Goal: Task Accomplishment & Management: Manage account settings

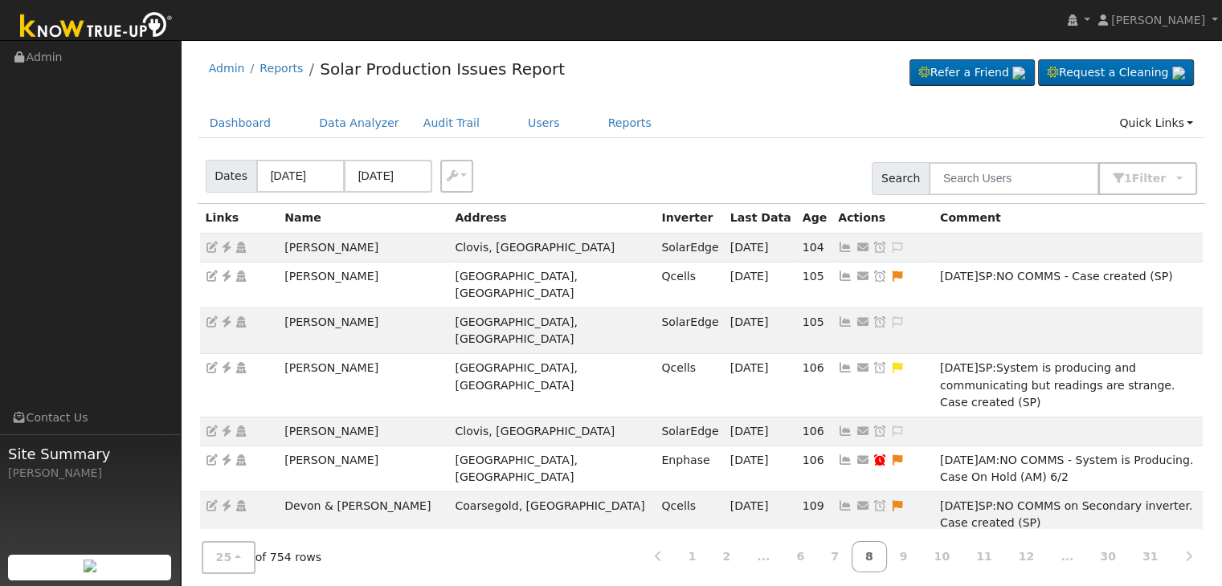
click at [732, 166] on div "Dates [DATE] [DATE] Export CSV Search 1 Filter Include Leads Include No Monitor…" at bounding box center [701, 176] width 1014 height 55
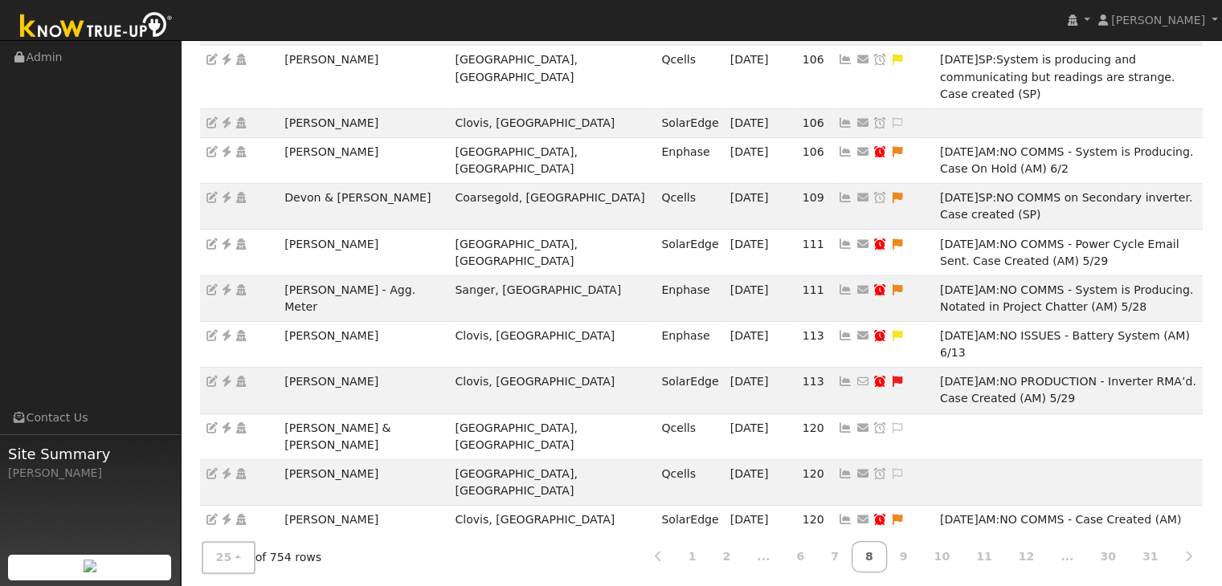
scroll to position [321, 0]
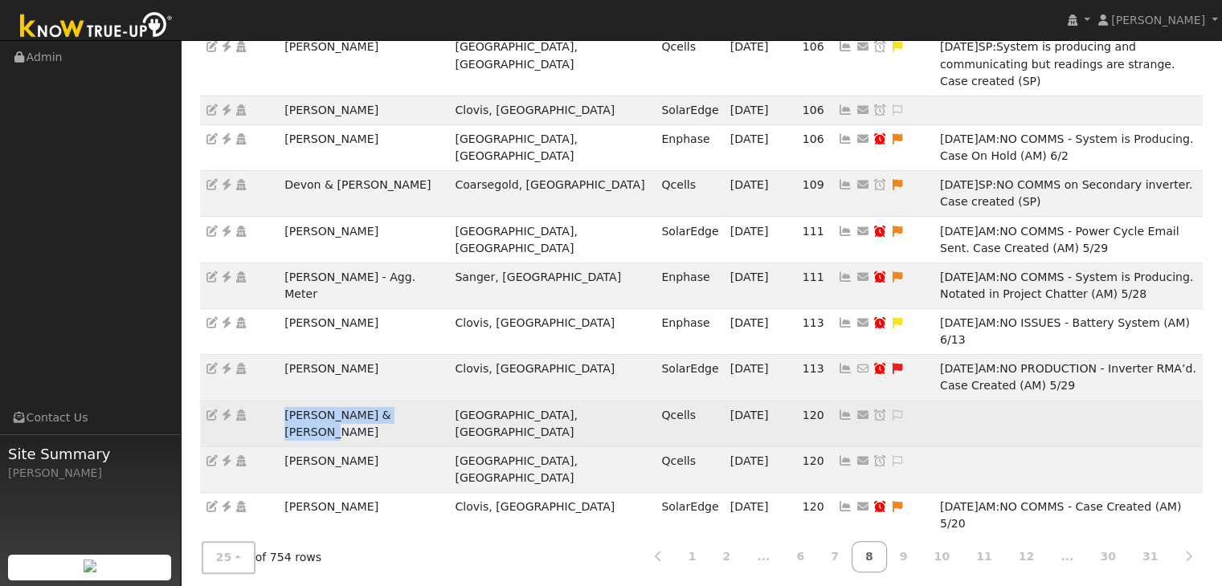
drag, startPoint x: 281, startPoint y: 322, endPoint x: 423, endPoint y: 326, distance: 141.4
click at [423, 401] on td "Matt & Janelle Ditommaso" at bounding box center [364, 424] width 170 height 46
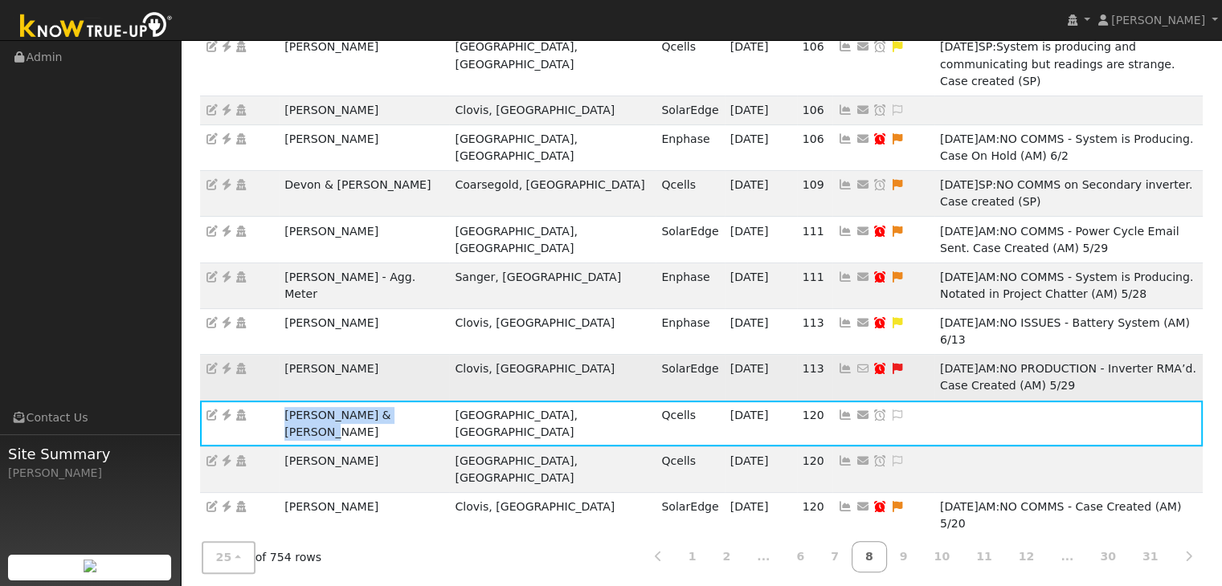
copy td "Matt & Janelle Ditommaso"
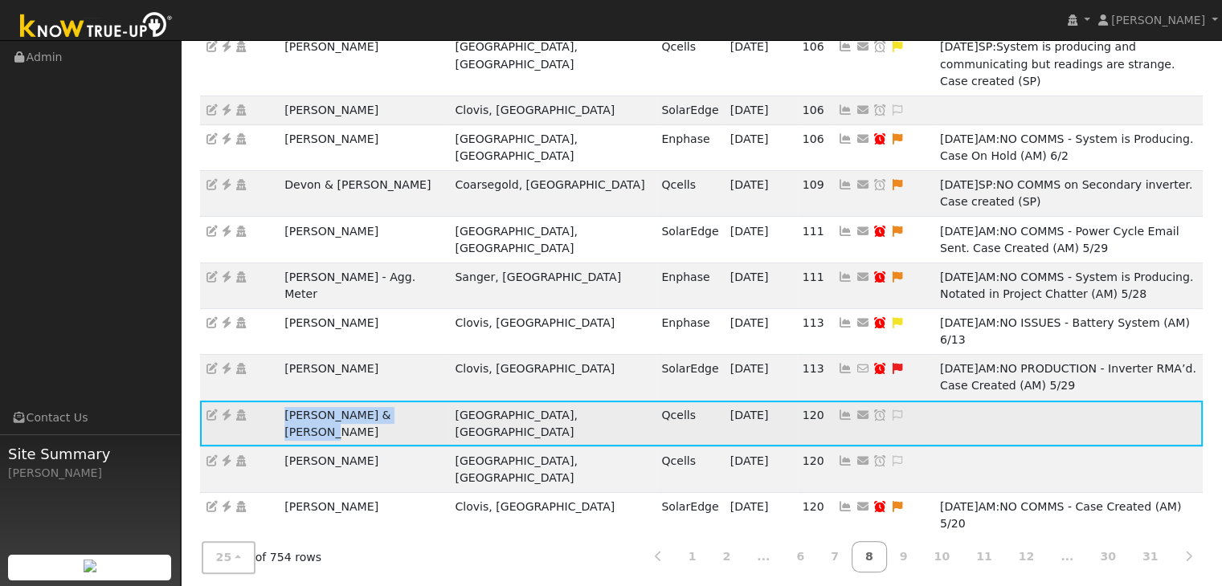
click at [228, 410] on icon at bounding box center [226, 415] width 14 height 11
click at [890, 410] on icon at bounding box center [897, 415] width 14 height 11
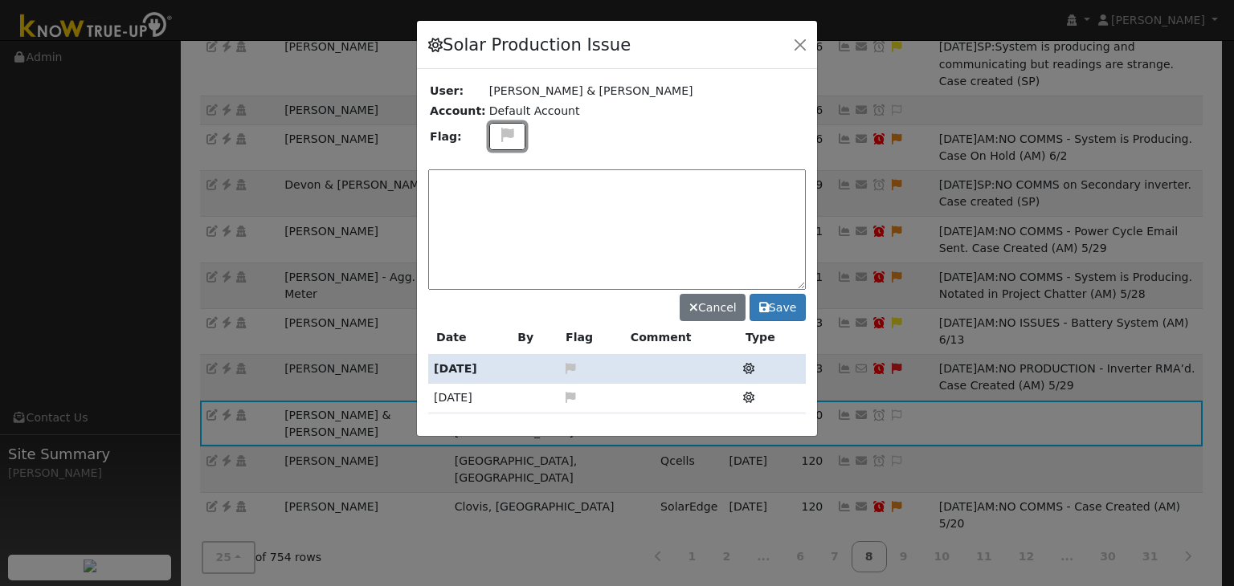
click at [498, 137] on icon at bounding box center [507, 135] width 18 height 14
click at [500, 208] on icon at bounding box center [506, 212] width 18 height 14
click at [497, 186] on textarea at bounding box center [617, 230] width 378 height 120
type textarea "NO COMMS. Case Made (MP) 9/17"
click at [767, 312] on button "Save" at bounding box center [778, 307] width 56 height 27
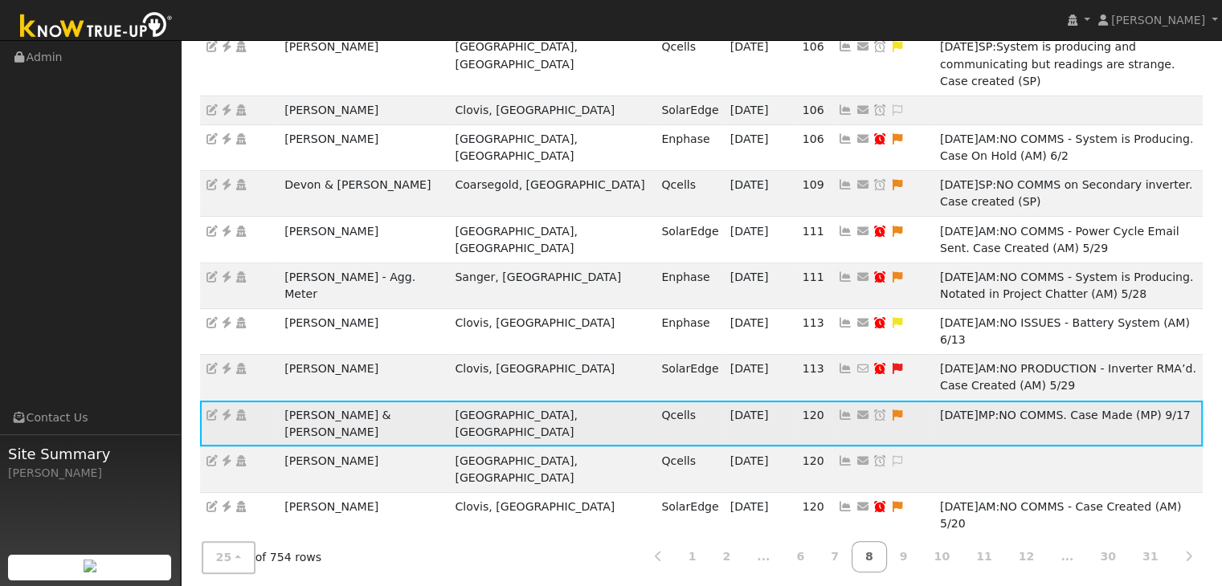
drag, startPoint x: 741, startPoint y: 329, endPoint x: 713, endPoint y: 300, distance: 40.3
click at [872, 410] on icon at bounding box center [879, 415] width 14 height 11
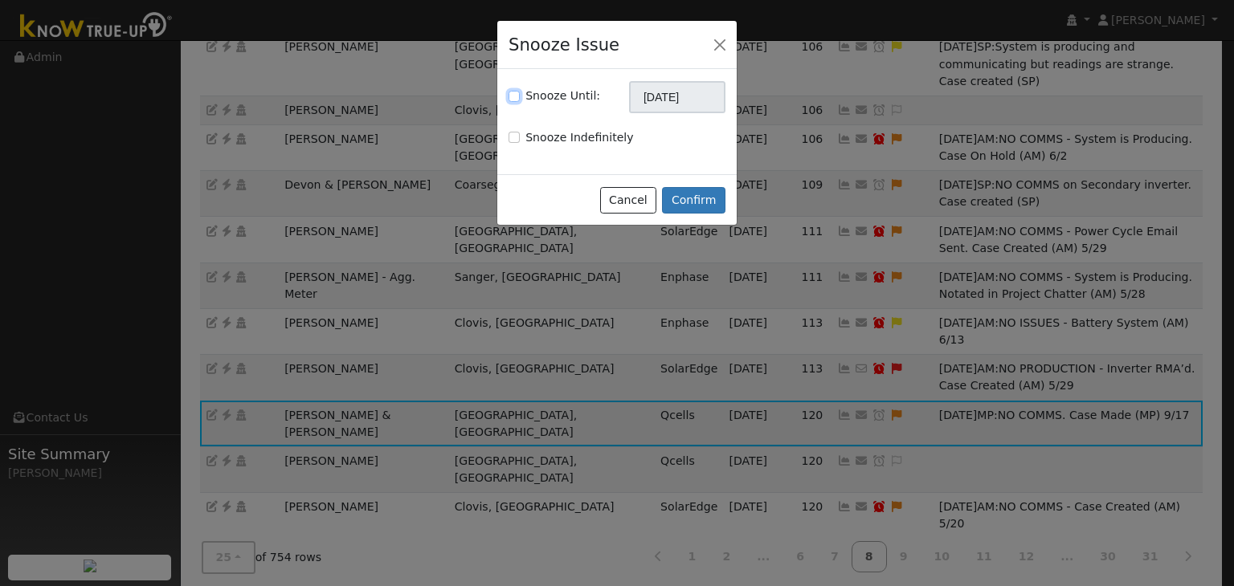
click at [509, 99] on input "Snooze Until:" at bounding box center [514, 96] width 11 height 11
checkbox input "true"
click at [668, 100] on input "[DATE]" at bounding box center [677, 97] width 96 height 32
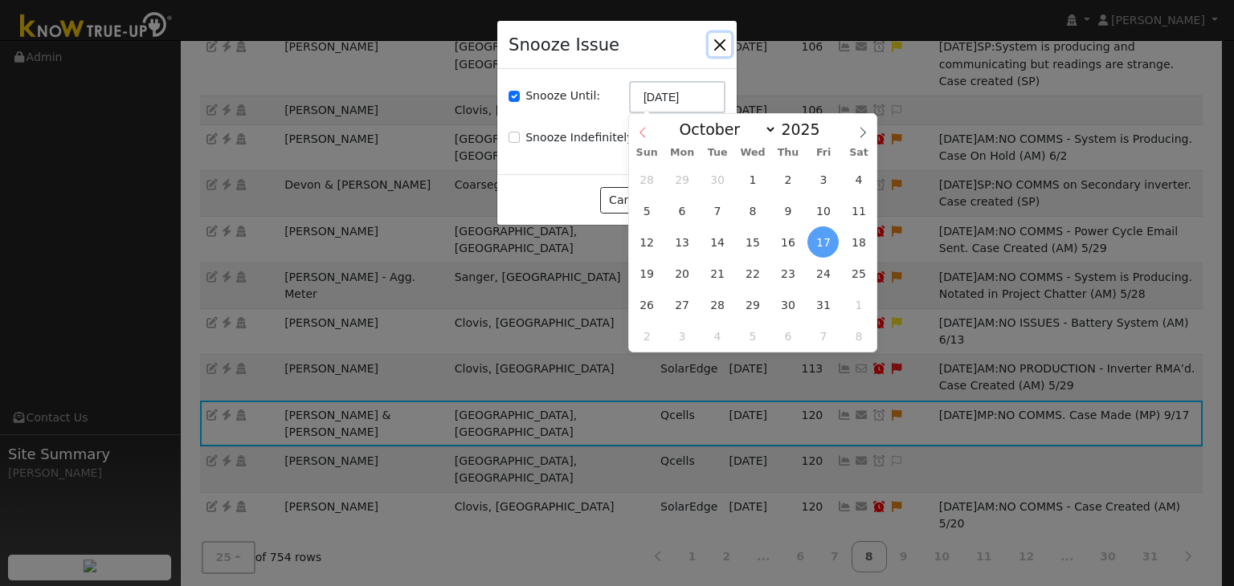
click at [640, 133] on icon at bounding box center [642, 133] width 6 height 10
select select "8"
click at [758, 277] on span "24" at bounding box center [752, 273] width 31 height 31
type input "09/24/2025"
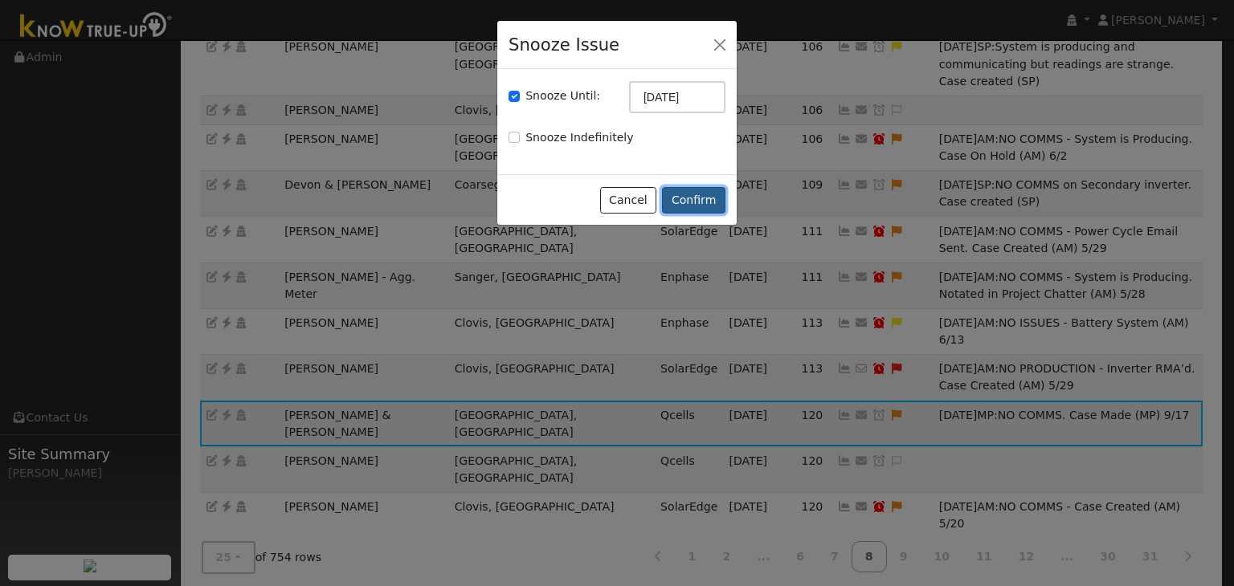
click at [691, 198] on button "Confirm" at bounding box center [693, 200] width 63 height 27
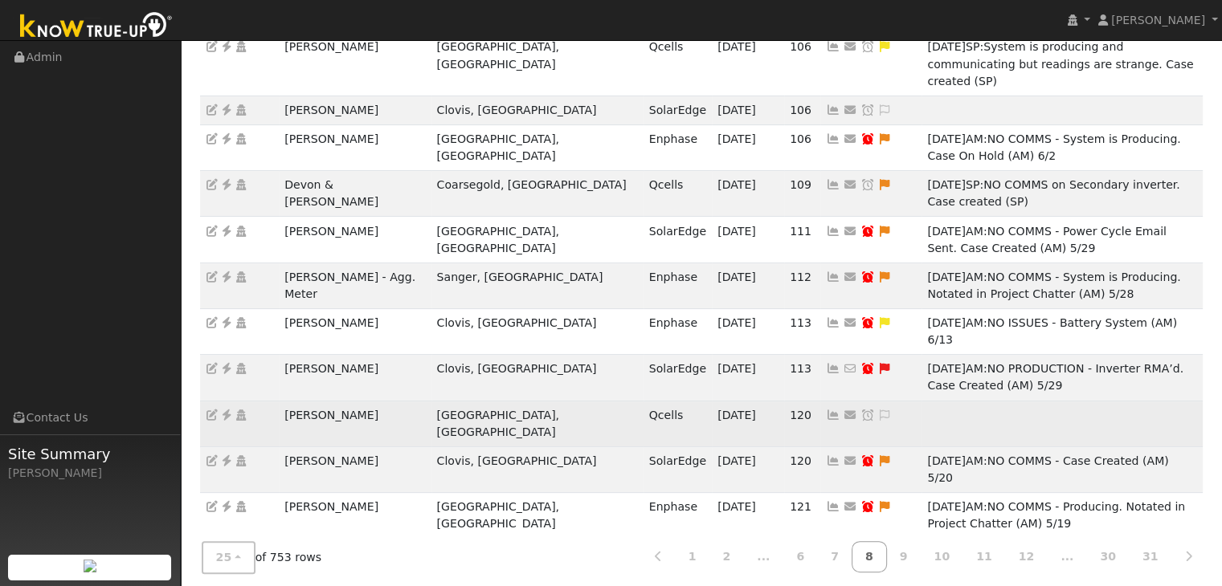
drag, startPoint x: 284, startPoint y: 328, endPoint x: 411, endPoint y: 316, distance: 128.3
click at [394, 401] on td "Brandon Martinez" at bounding box center [355, 424] width 152 height 46
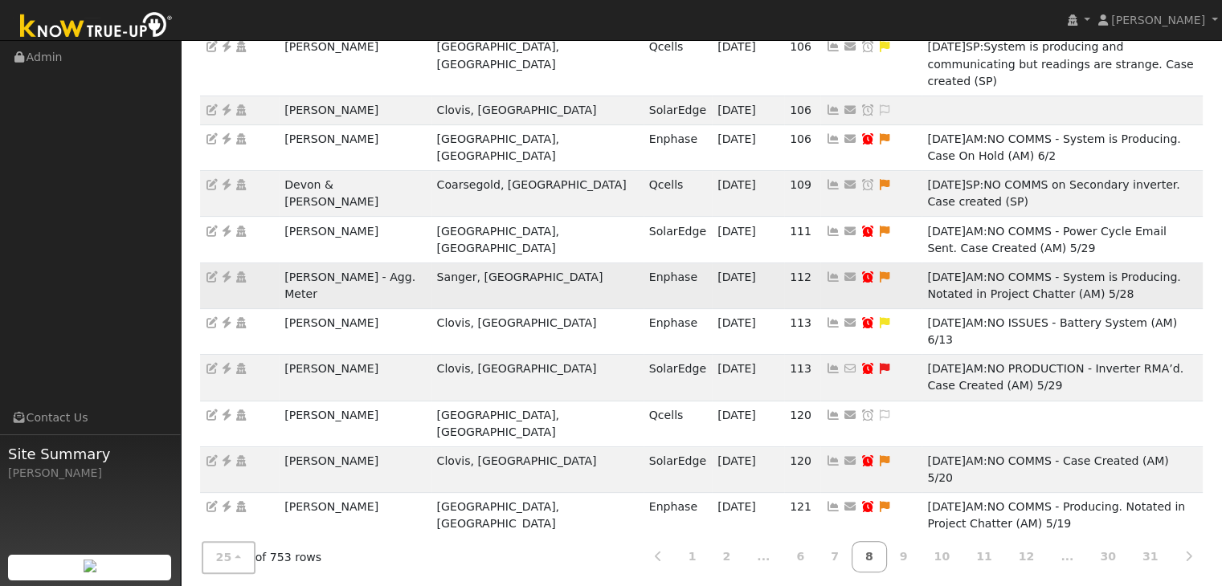
copy td "Brandon Martinez"
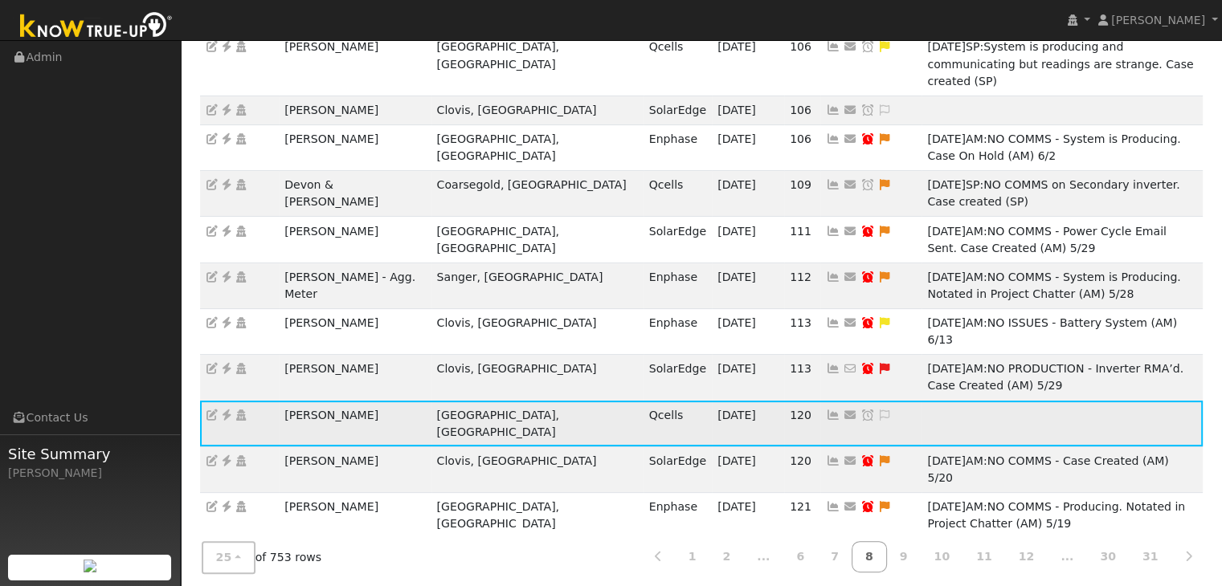
click at [223, 410] on icon at bounding box center [226, 415] width 14 height 11
click at [877, 410] on icon at bounding box center [884, 415] width 14 height 11
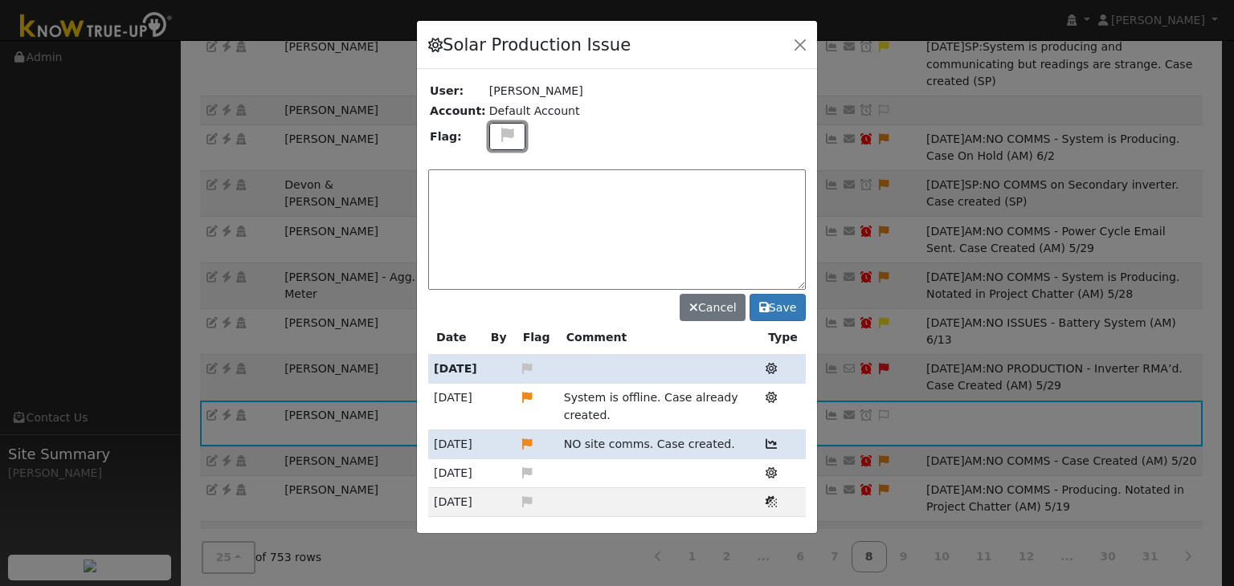
click at [499, 135] on icon at bounding box center [507, 135] width 18 height 14
click at [497, 205] on icon at bounding box center [506, 212] width 18 height 14
click at [496, 202] on textarea at bounding box center [617, 230] width 378 height 120
type textarea "NO COMMS. Case Made (MP) 9/17"
click at [792, 303] on button "Save" at bounding box center [778, 307] width 56 height 27
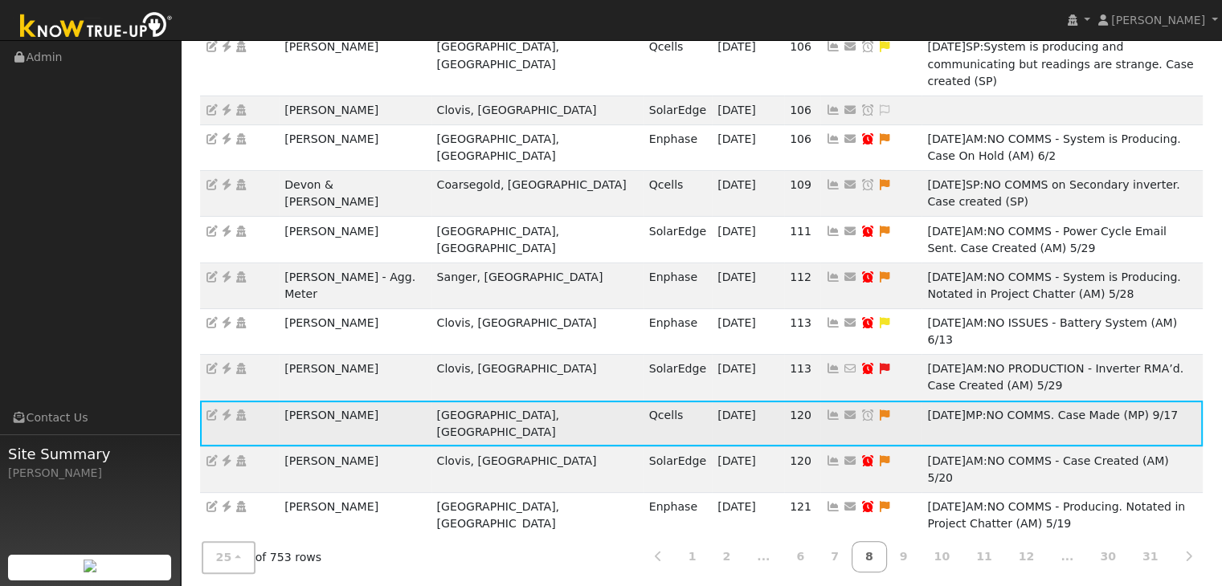
click at [860, 410] on icon at bounding box center [867, 415] width 14 height 11
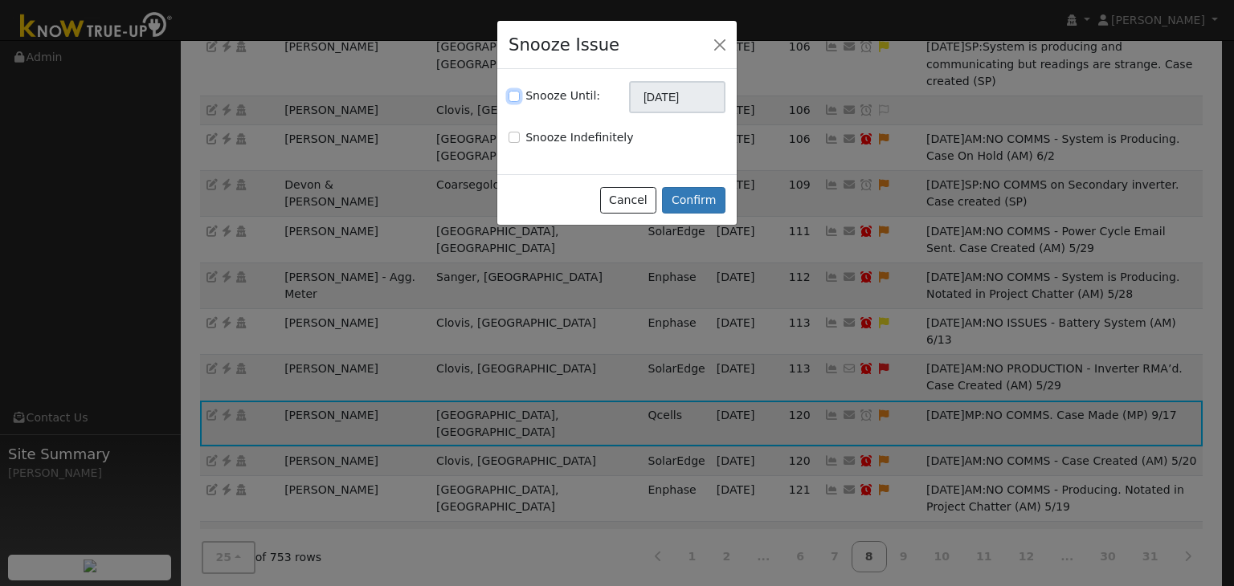
click at [511, 99] on input "Snooze Until:" at bounding box center [514, 96] width 11 height 11
checkbox input "true"
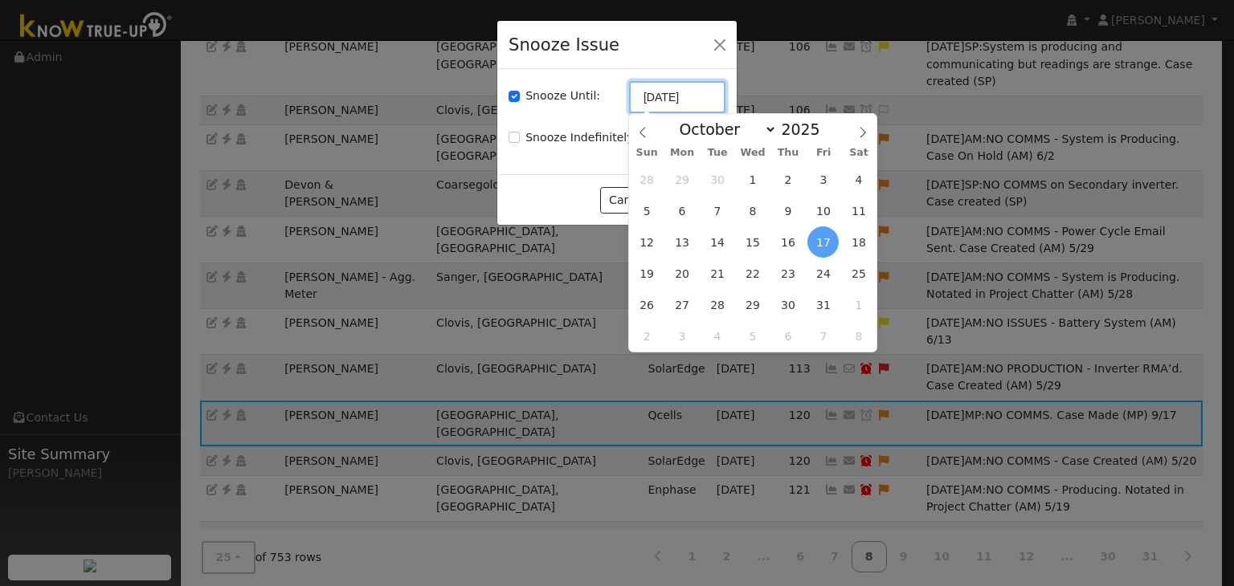
click at [684, 94] on input "[DATE]" at bounding box center [677, 97] width 96 height 32
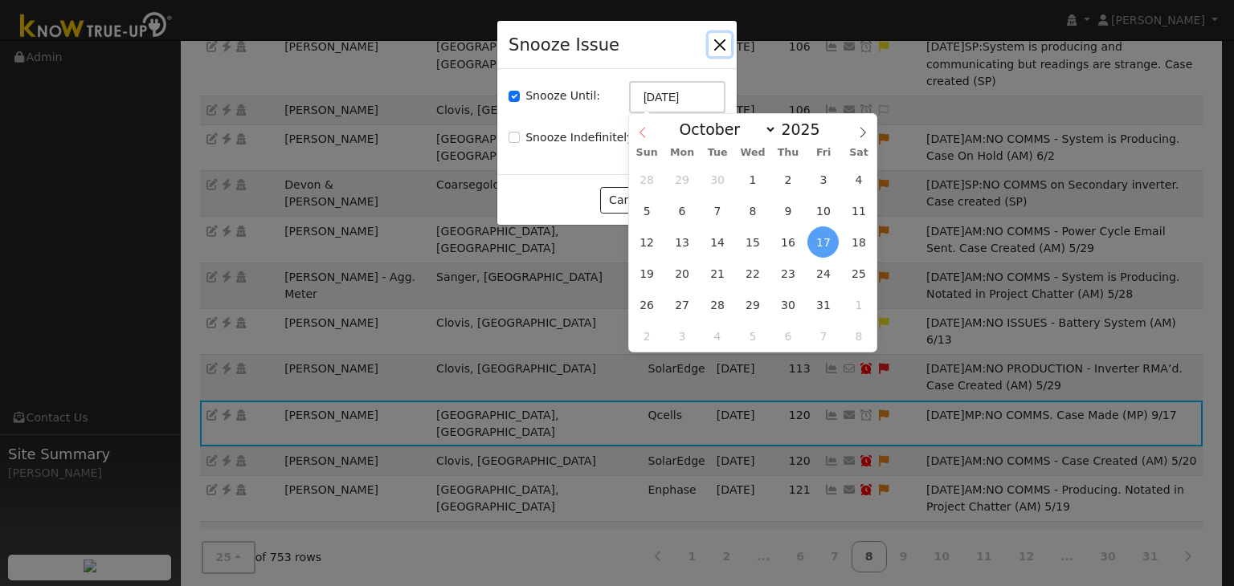
click at [644, 130] on icon at bounding box center [642, 132] width 11 height 11
select select "8"
click at [751, 271] on span "24" at bounding box center [752, 273] width 31 height 31
type input "09/24/2025"
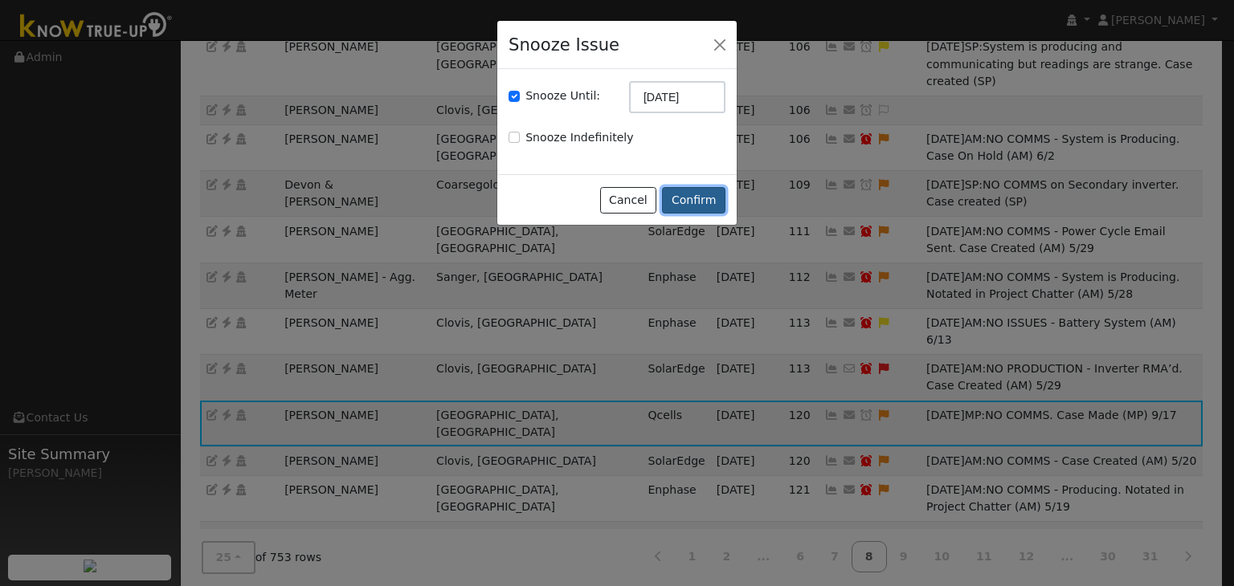
click at [689, 192] on button "Confirm" at bounding box center [693, 200] width 63 height 27
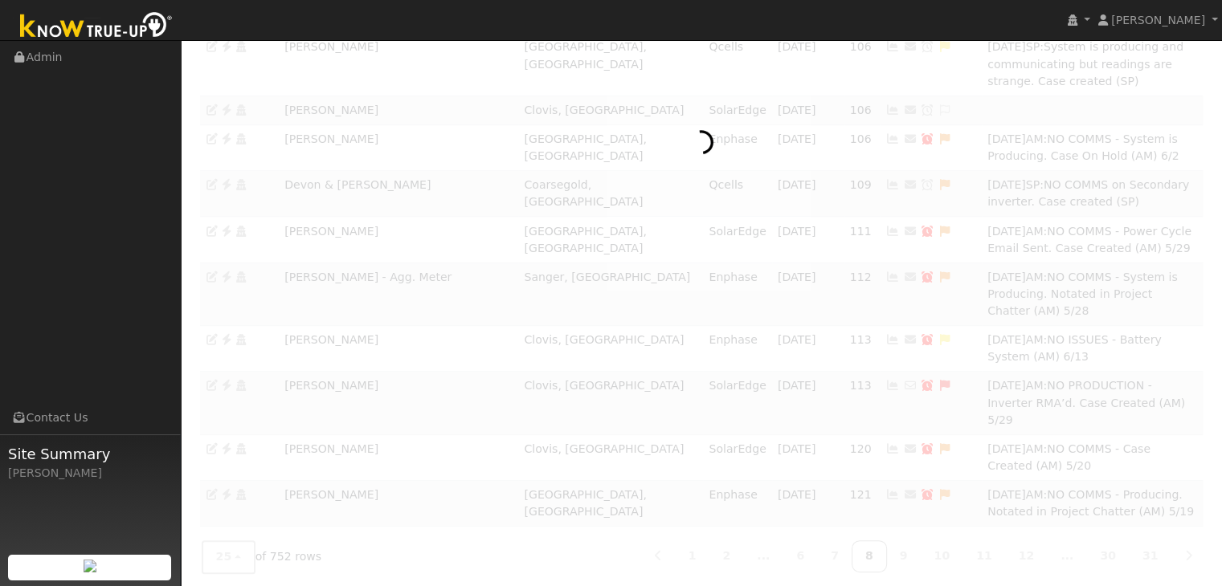
scroll to position [325, 0]
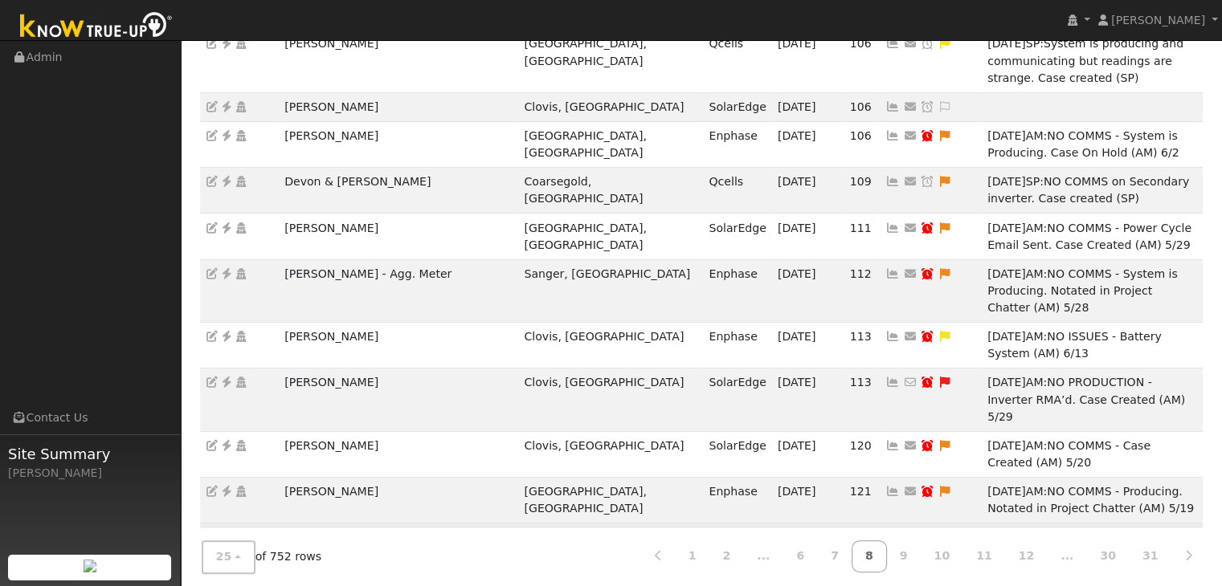
drag, startPoint x: 276, startPoint y: 402, endPoint x: 383, endPoint y: 402, distance: 106.8
click at [383, 524] on tr "Xavier Gaytan Kerman, CA Qcells 09/16/25 123 Send Email... Copy a Link Reset Pa…" at bounding box center [701, 538] width 1003 height 29
copy tr "Xavier Gaytan"
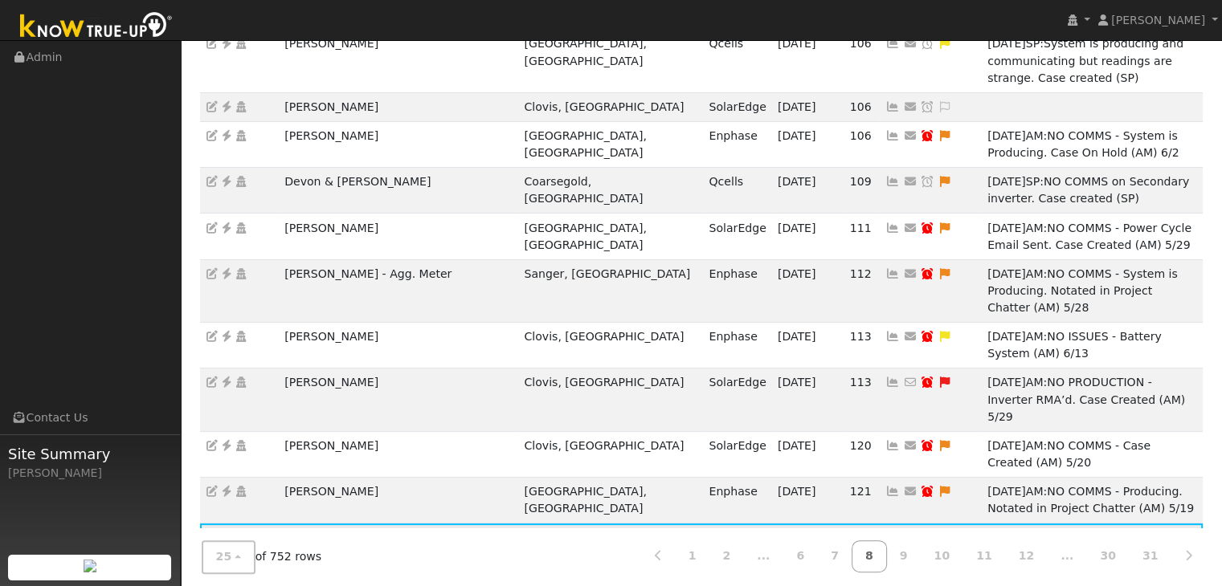
click at [227, 532] on icon at bounding box center [226, 537] width 14 height 11
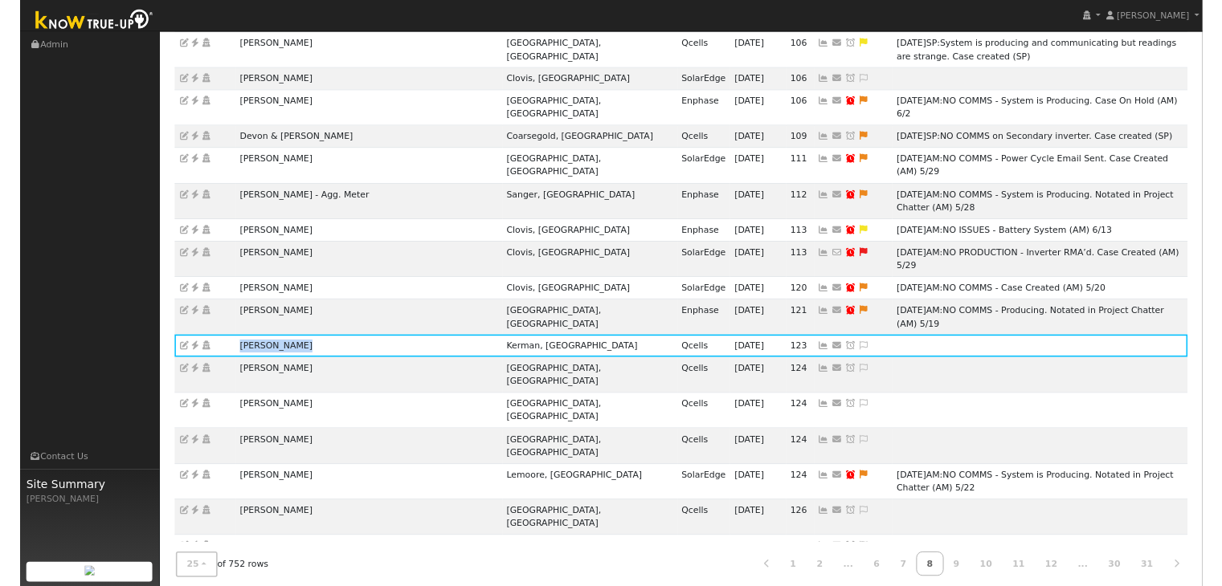
scroll to position [307, 0]
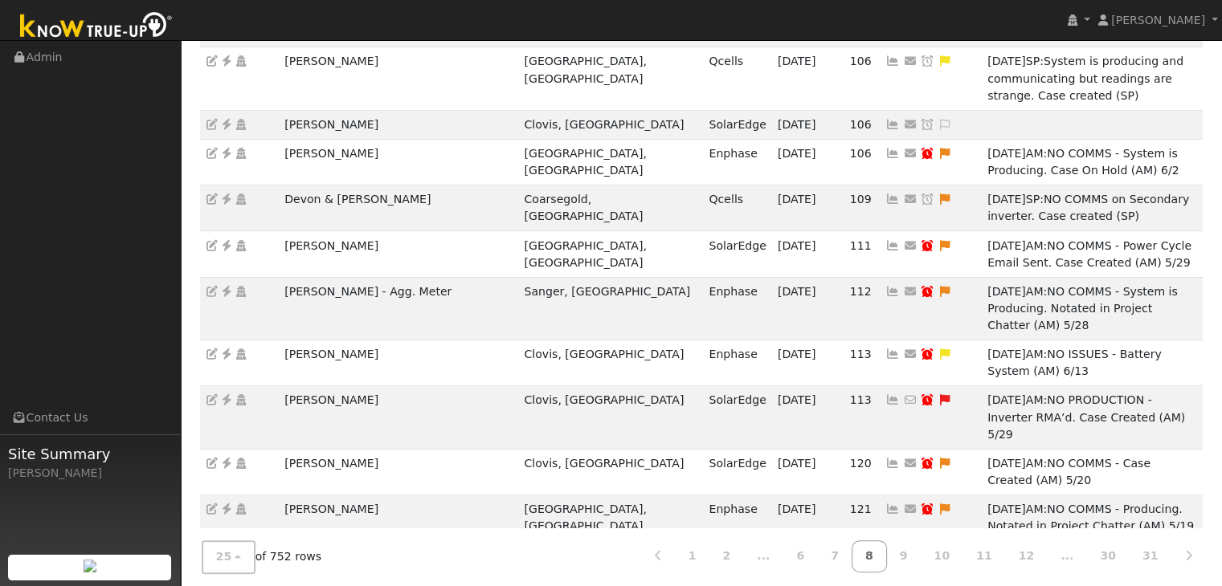
click at [937, 549] on icon at bounding box center [944, 554] width 14 height 11
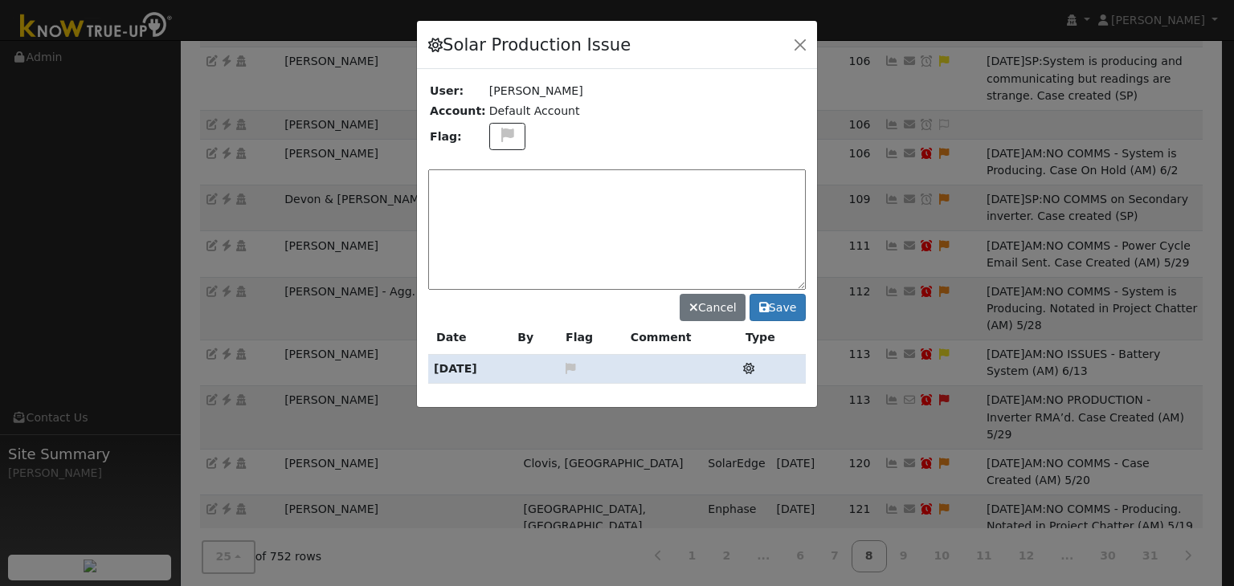
click at [502, 129] on div at bounding box center [617, 214] width 400 height 386
click at [501, 129] on icon at bounding box center [507, 135] width 18 height 14
click at [500, 207] on icon at bounding box center [506, 212] width 18 height 14
click at [500, 198] on textarea at bounding box center [617, 230] width 378 height 120
type textarea "NO COMMS. Case Made (MP) 9/17"
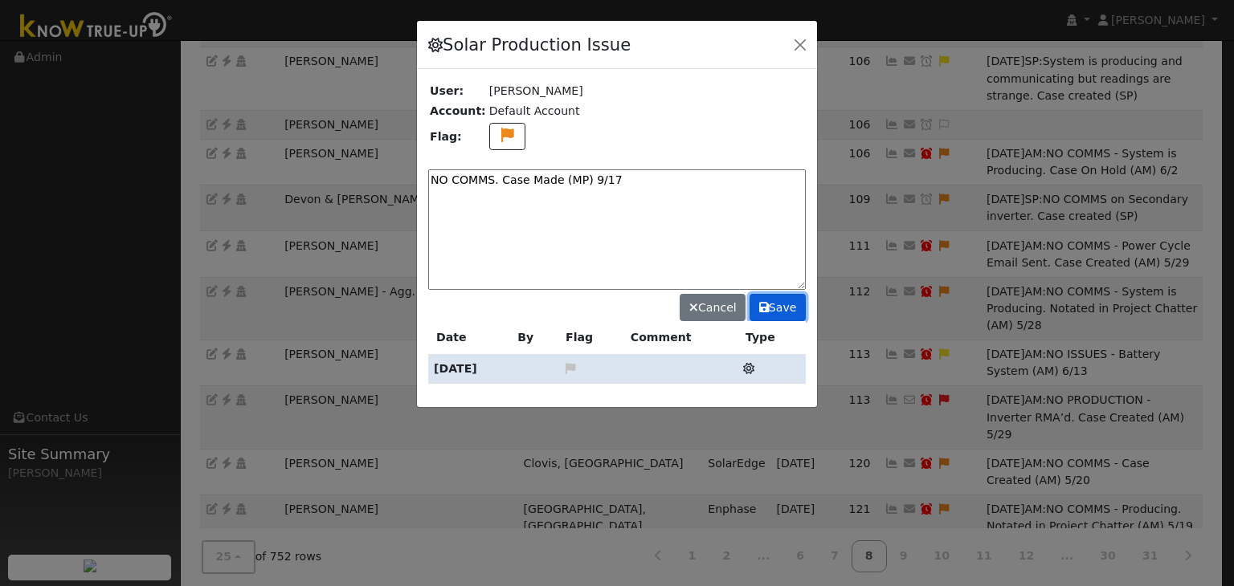
click at [781, 309] on button "Save" at bounding box center [778, 307] width 56 height 27
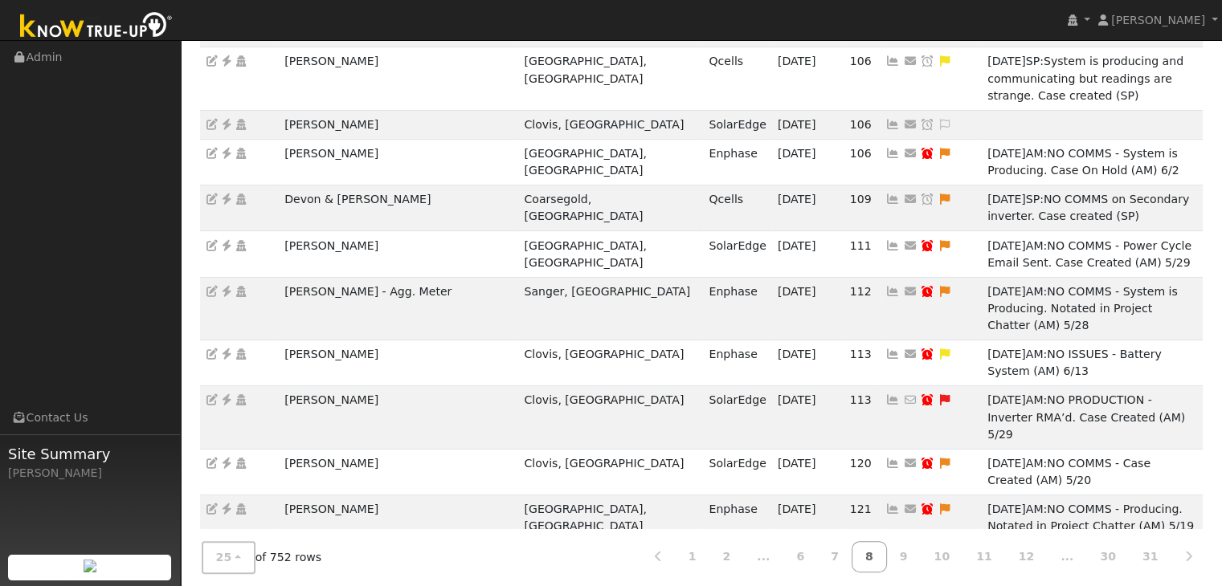
click at [921, 549] on icon at bounding box center [928, 554] width 14 height 11
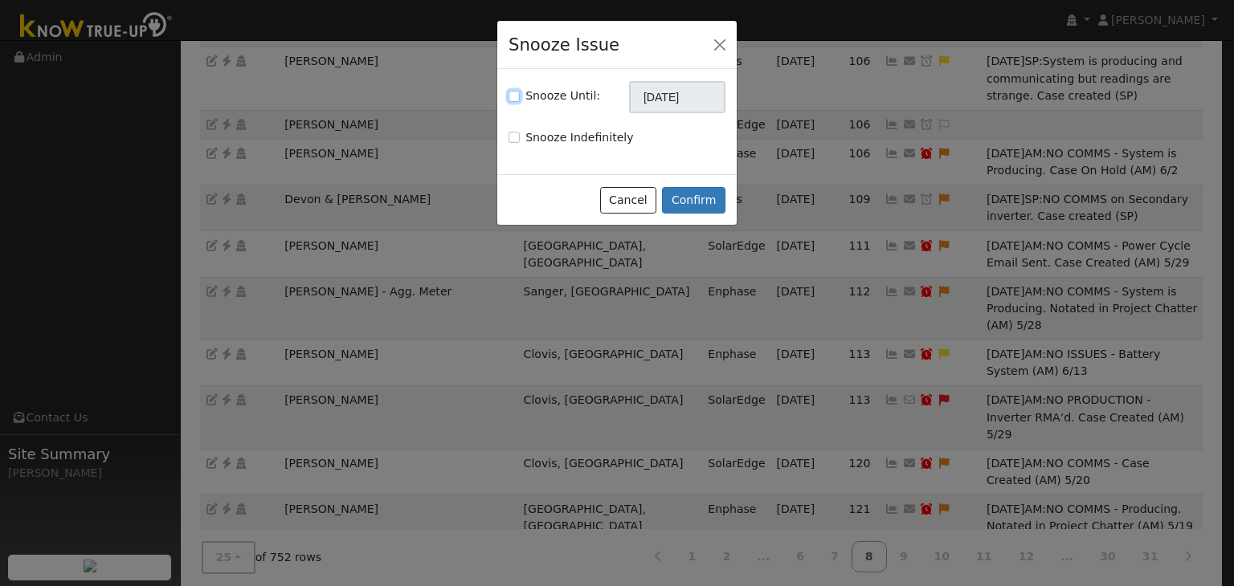
click at [512, 95] on input "Snooze Until:" at bounding box center [514, 96] width 11 height 11
checkbox input "true"
click at [678, 97] on input "[DATE]" at bounding box center [677, 97] width 96 height 32
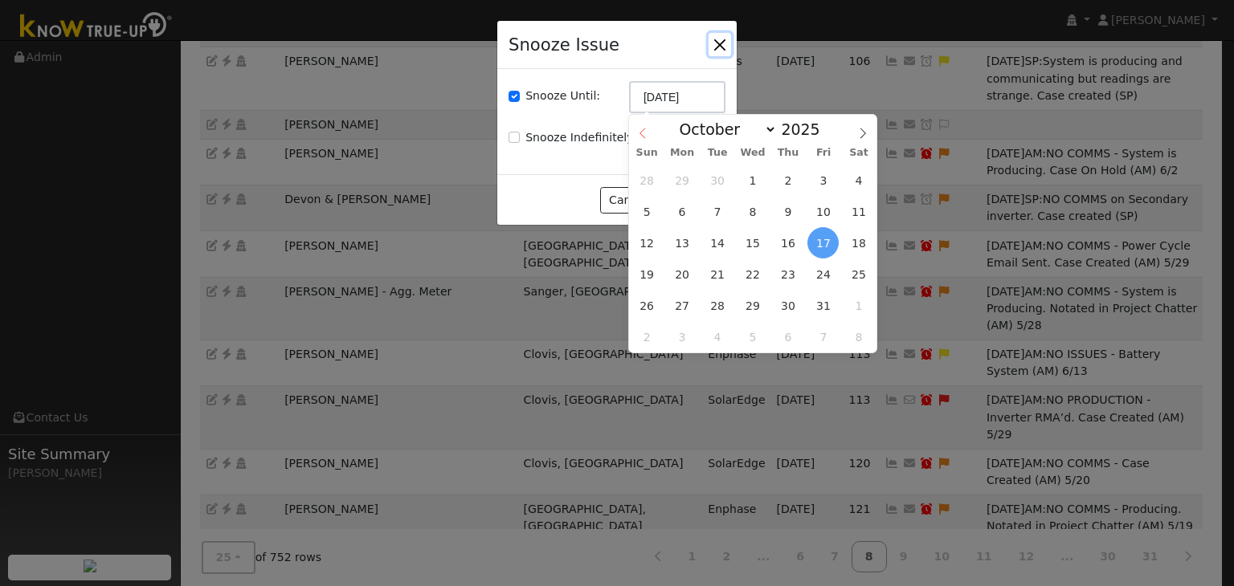
click at [643, 129] on icon at bounding box center [642, 133] width 11 height 11
select select "8"
click at [753, 273] on span "24" at bounding box center [752, 274] width 31 height 31
type input "09/24/2025"
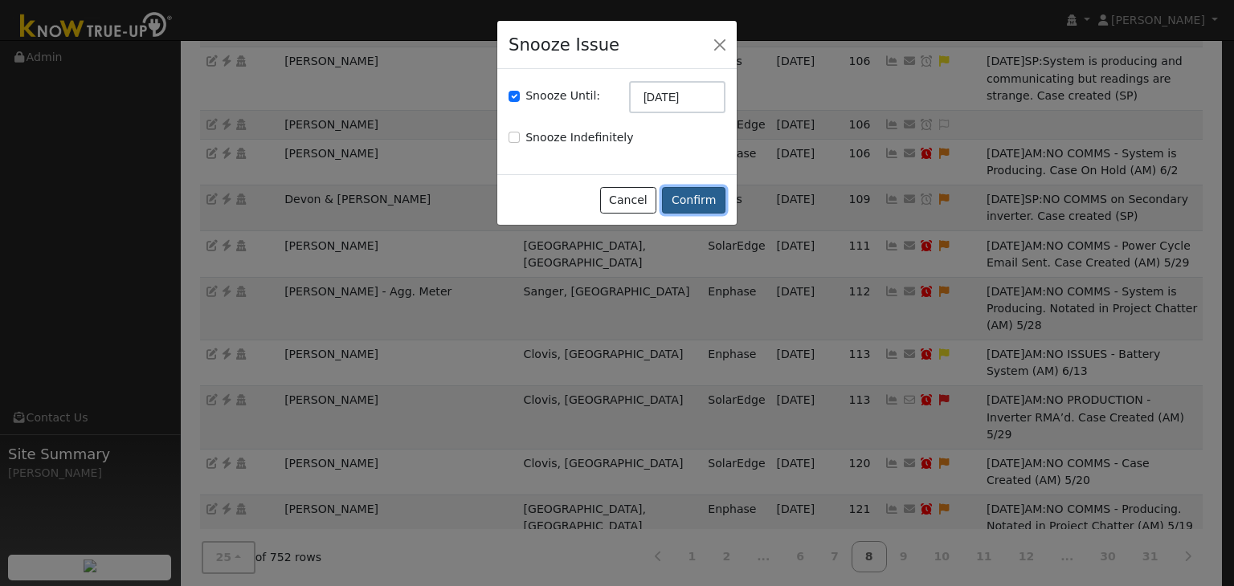
click at [697, 198] on button "Confirm" at bounding box center [693, 200] width 63 height 27
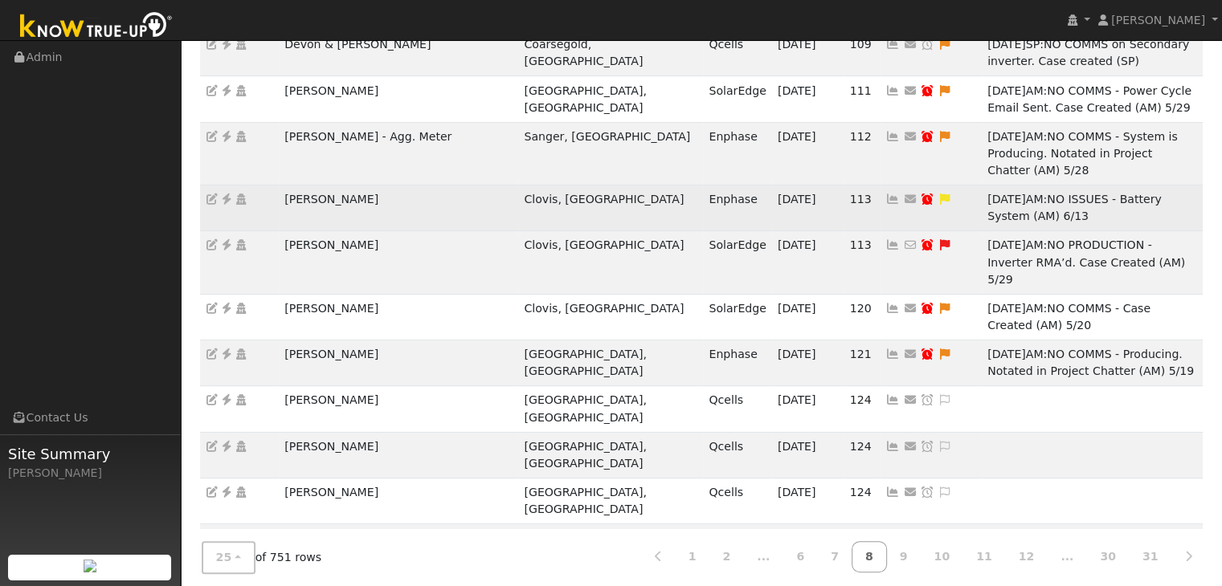
scroll to position [482, 0]
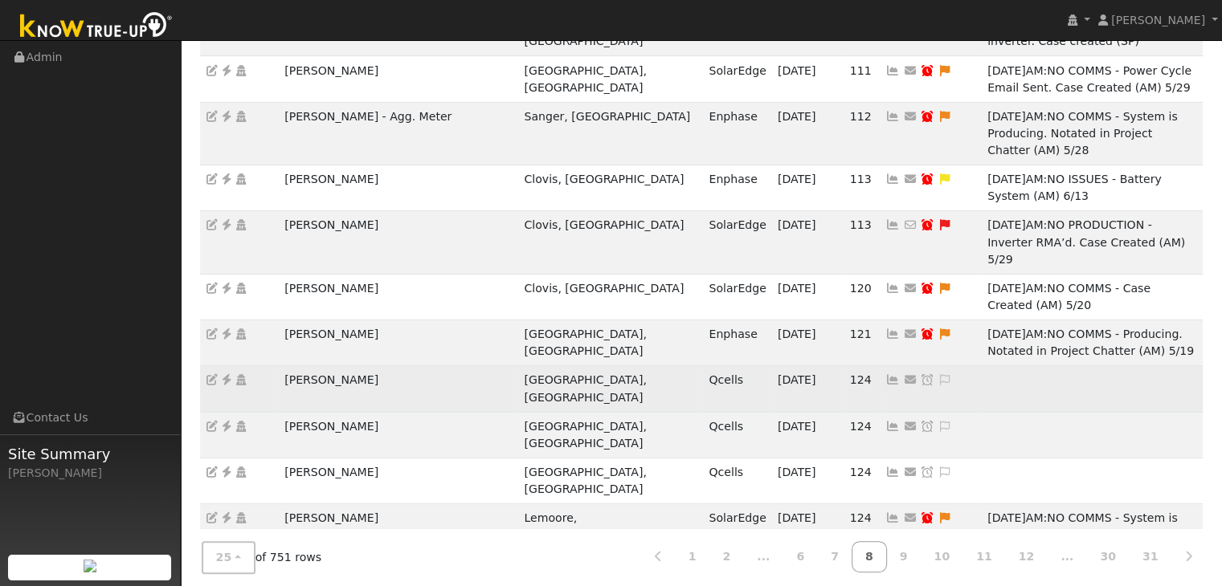
drag, startPoint x: 302, startPoint y: 237, endPoint x: 387, endPoint y: 233, distance: 85.2
click at [387, 366] on tr "Carlos Madrigal Porterville, CA Qcells 09/16/25 124 Send Email... Copy a Link R…" at bounding box center [701, 389] width 1003 height 46
copy tr "Carlos Madrigal"
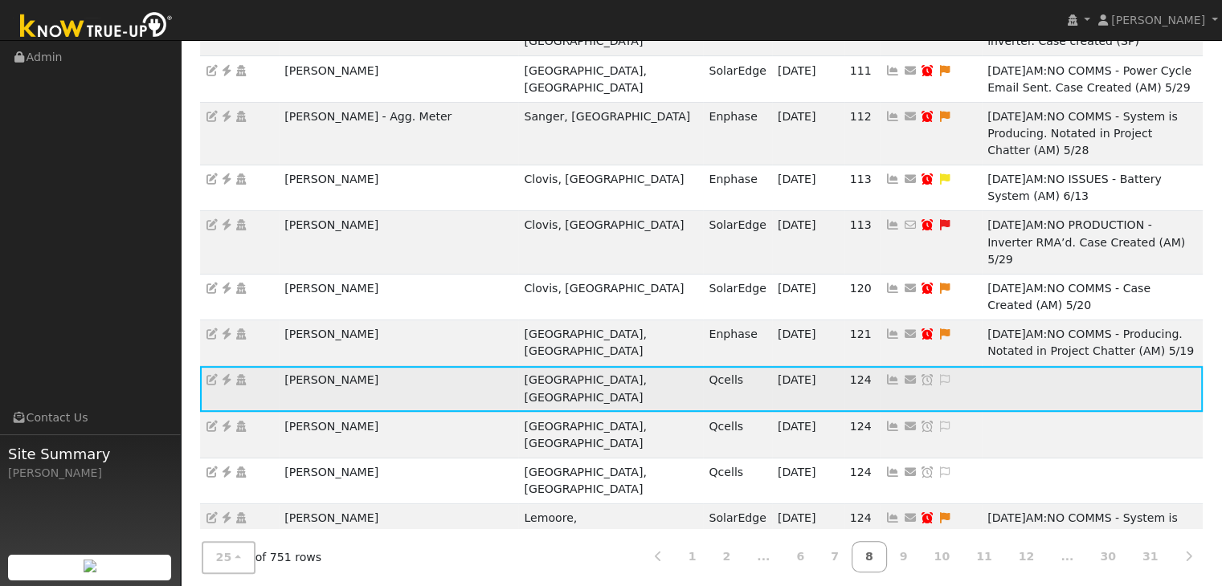
click at [228, 374] on icon at bounding box center [226, 379] width 14 height 11
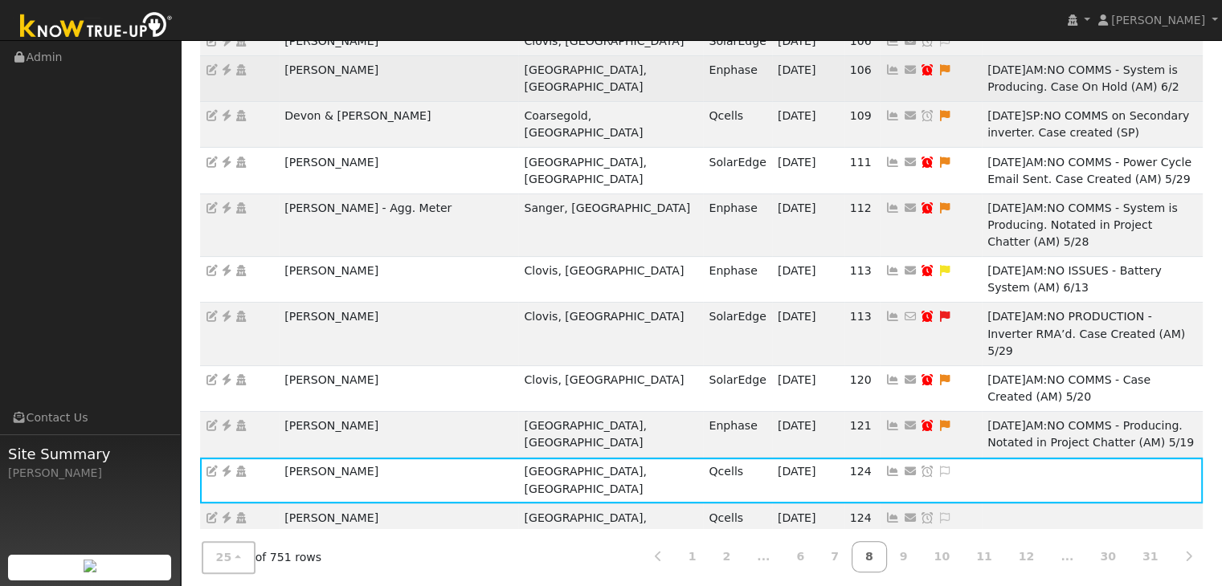
scroll to position [392, 0]
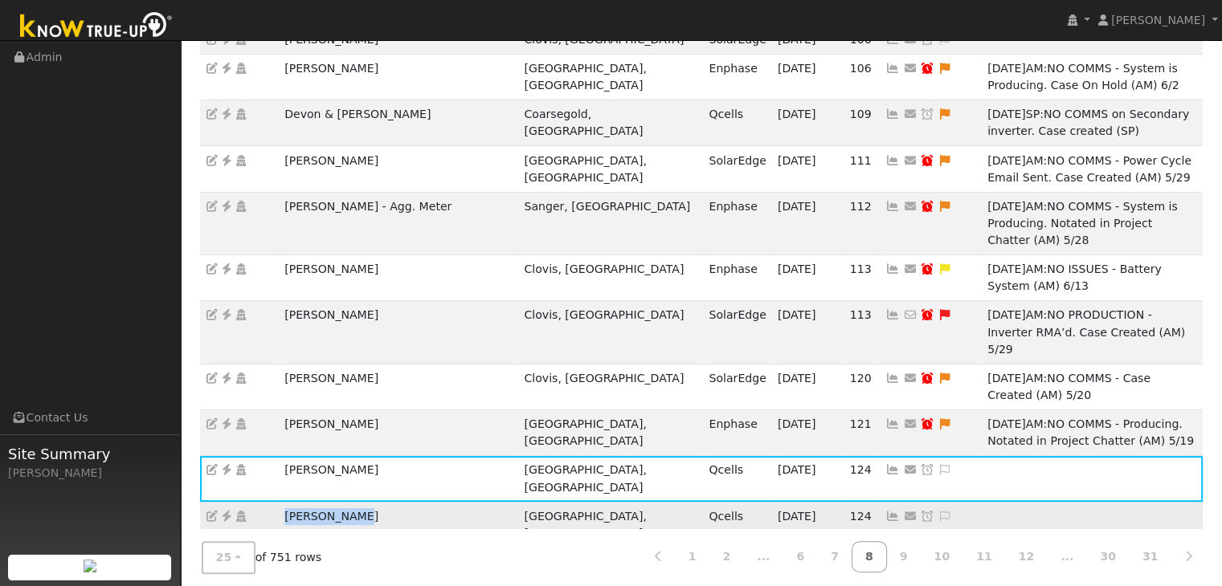
drag, startPoint x: 281, startPoint y: 363, endPoint x: 366, endPoint y: 364, distance: 85.2
click at [366, 502] on td "[PERSON_NAME]" at bounding box center [398, 525] width 239 height 46
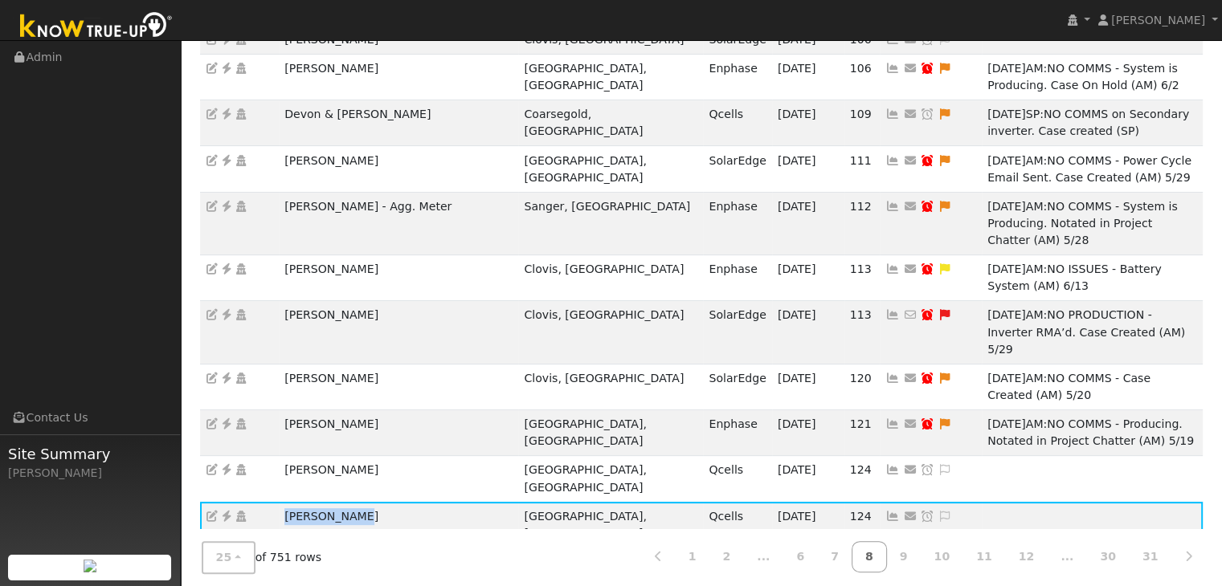
copy td "[PERSON_NAME]"
click at [225, 511] on icon at bounding box center [226, 516] width 14 height 11
click at [937, 511] on icon at bounding box center [944, 516] width 14 height 11
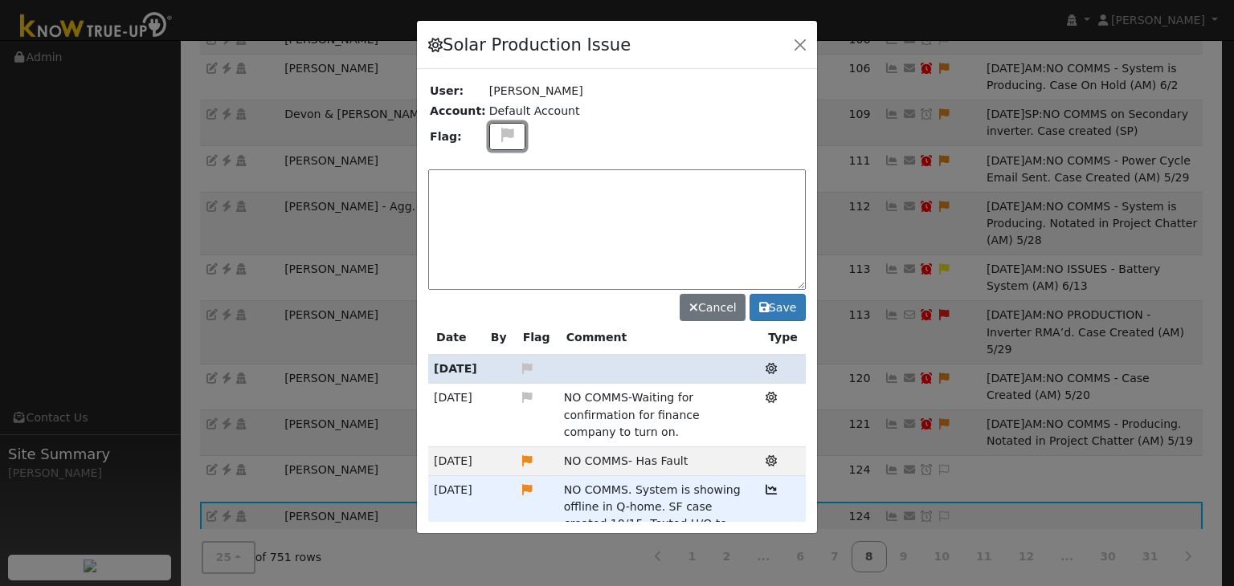
click at [498, 131] on icon at bounding box center [507, 135] width 18 height 14
click at [497, 205] on icon at bounding box center [506, 212] width 18 height 14
click at [484, 190] on textarea at bounding box center [617, 230] width 378 height 120
type textarea "NO COMMS. Case Made (MP) 9/17"
click at [781, 296] on button "Save" at bounding box center [778, 307] width 56 height 27
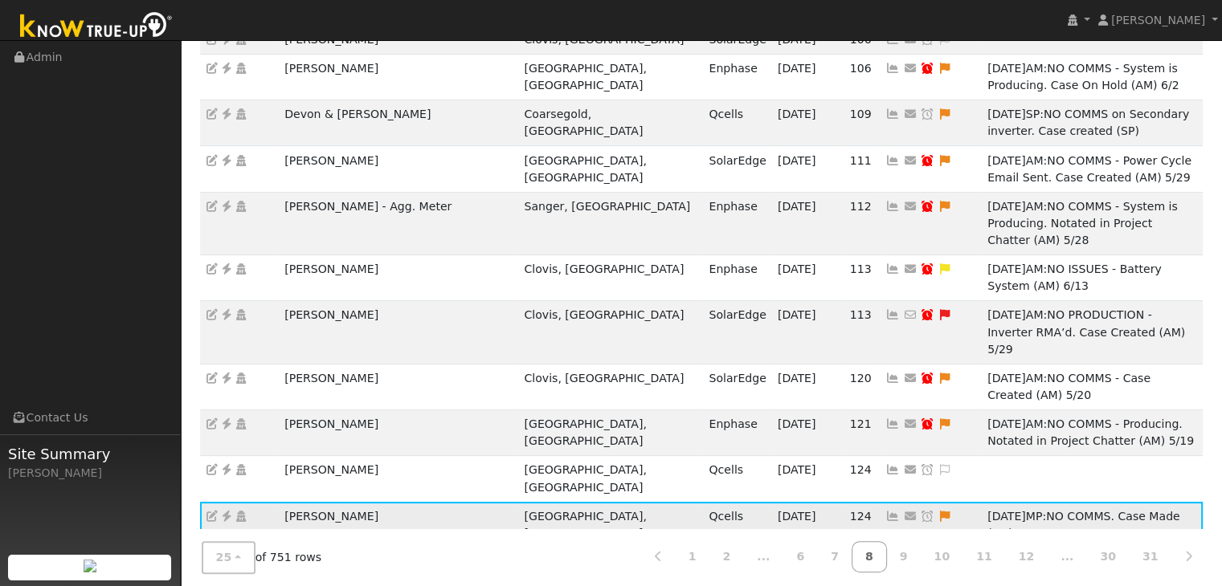
click at [921, 511] on icon at bounding box center [928, 516] width 14 height 11
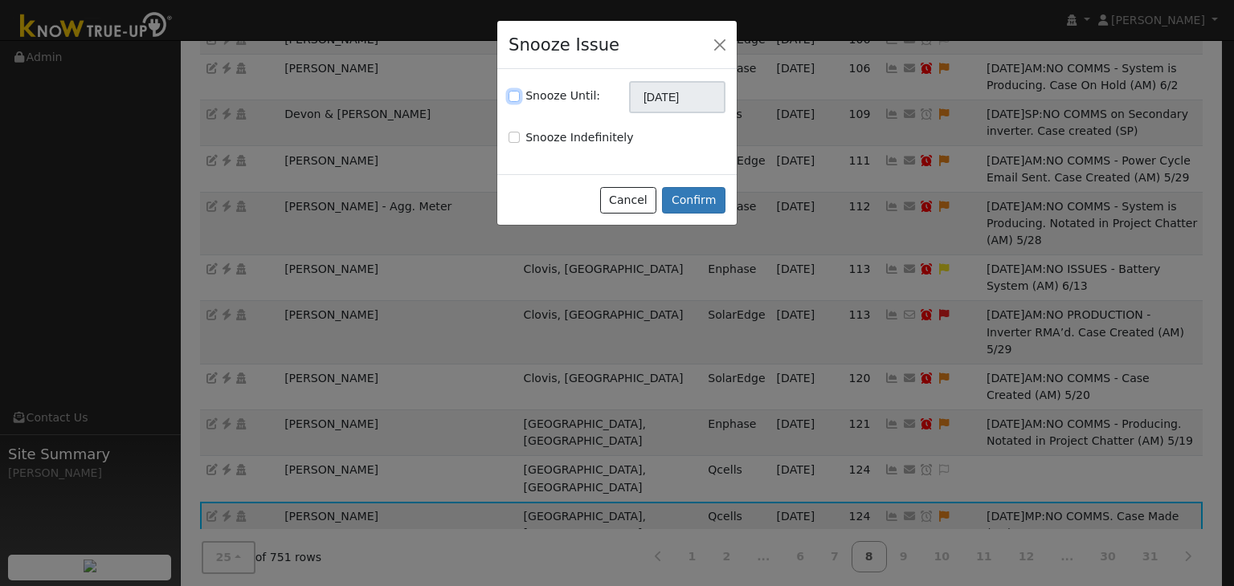
click at [515, 97] on input "Snooze Until:" at bounding box center [514, 96] width 11 height 11
checkbox input "true"
click at [655, 96] on input "[DATE]" at bounding box center [677, 97] width 96 height 32
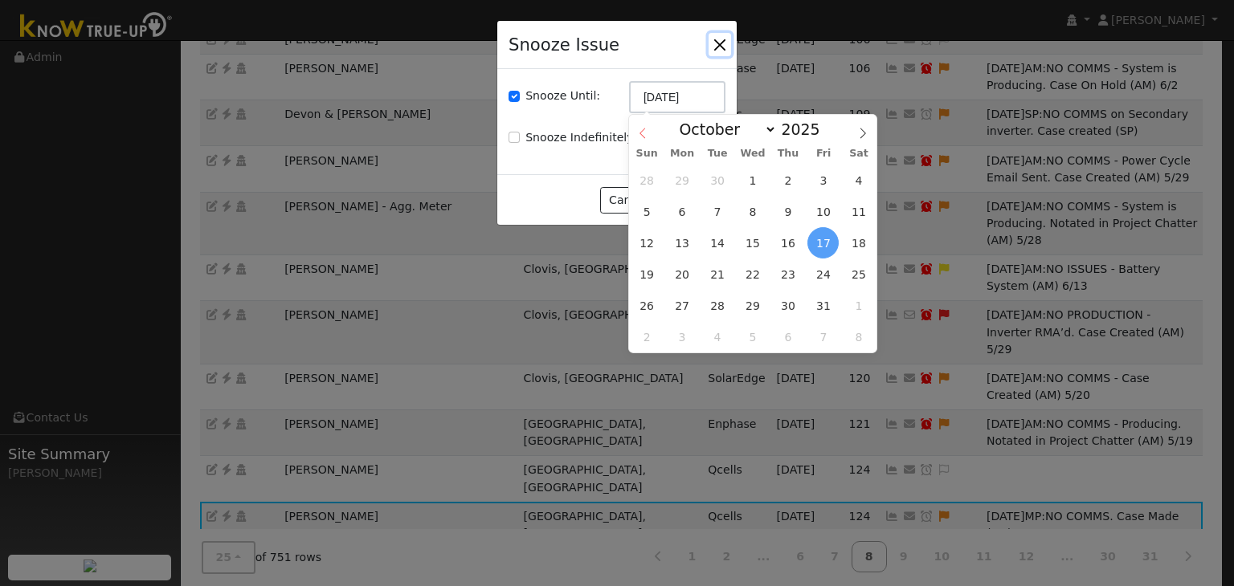
click at [637, 131] on icon at bounding box center [642, 133] width 11 height 11
select select "8"
click at [753, 268] on span "24" at bounding box center [752, 274] width 31 height 31
type input "09/24/2025"
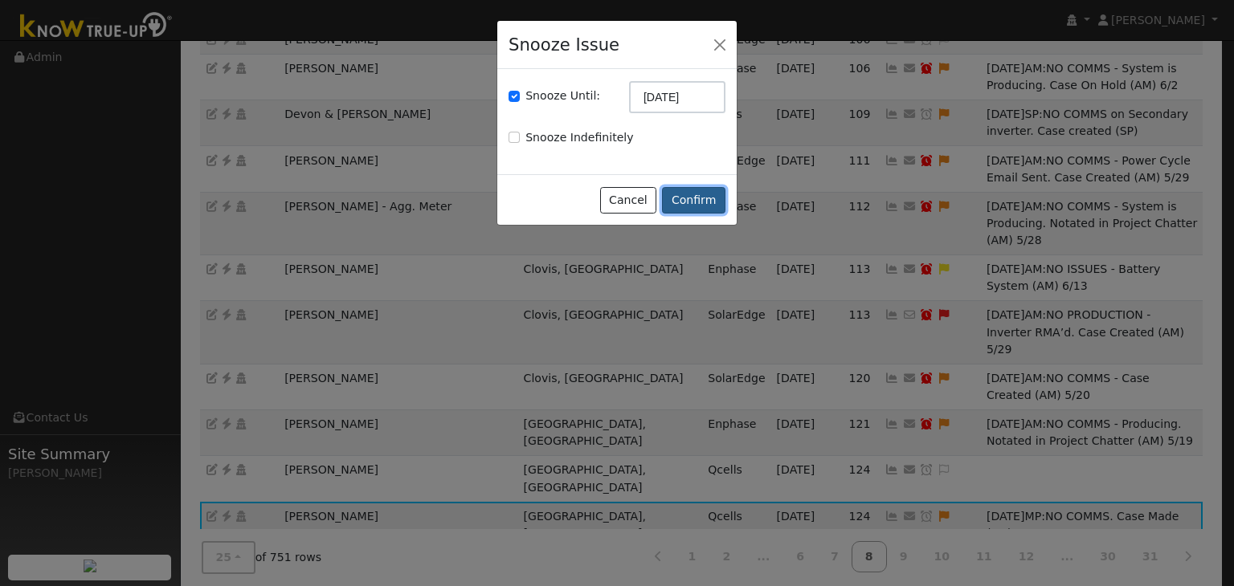
click at [693, 202] on button "Confirm" at bounding box center [693, 200] width 63 height 27
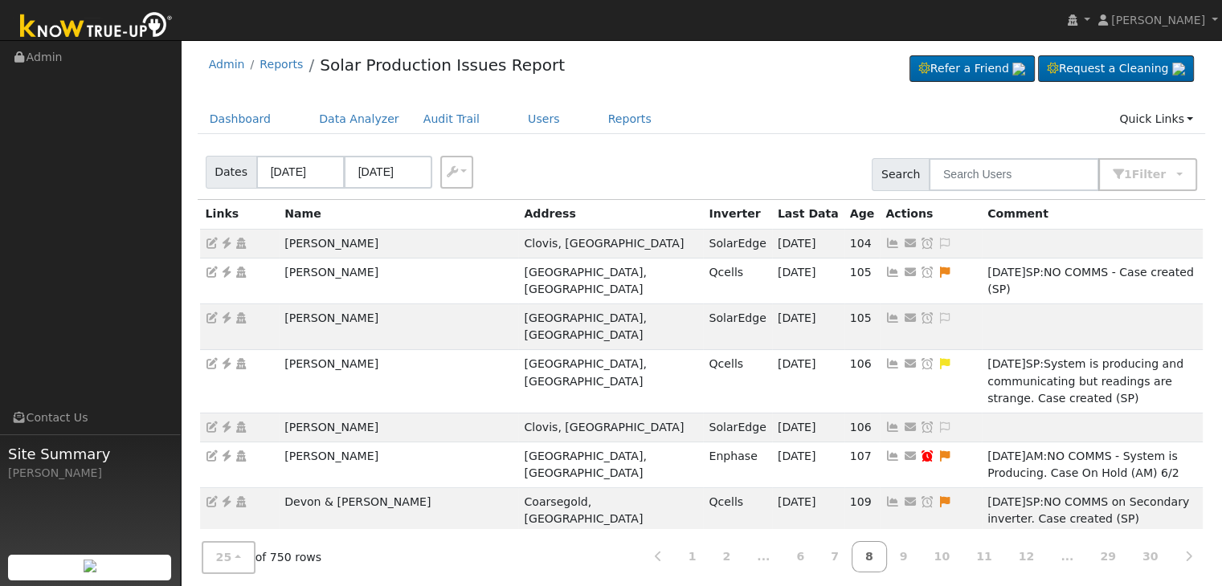
scroll to position [0, 0]
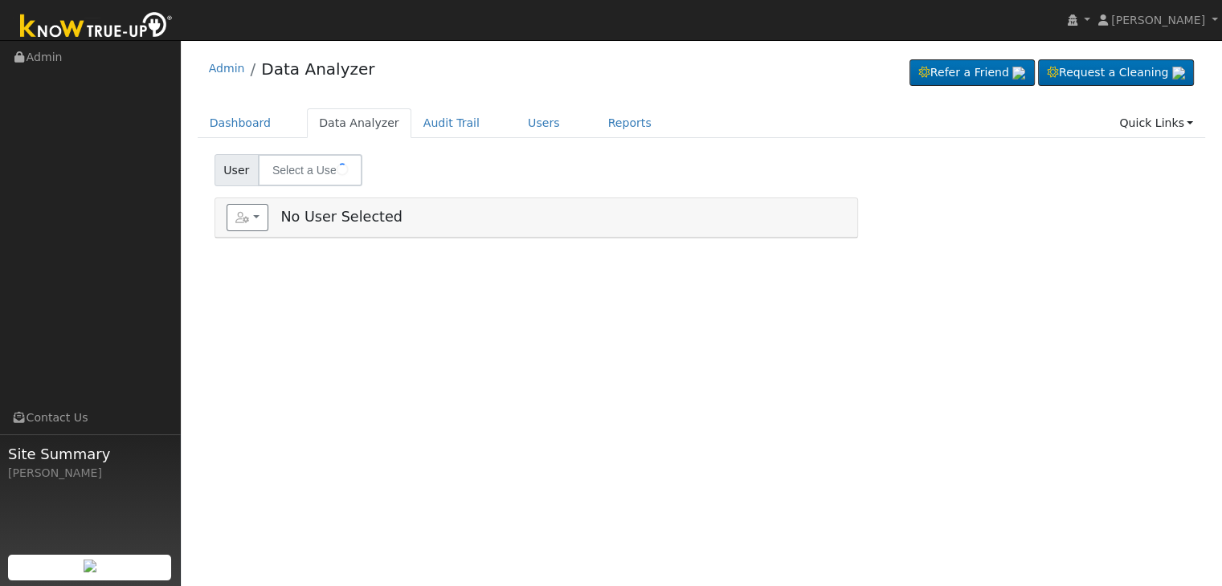
type input "[PERSON_NAME] & [PERSON_NAME]"
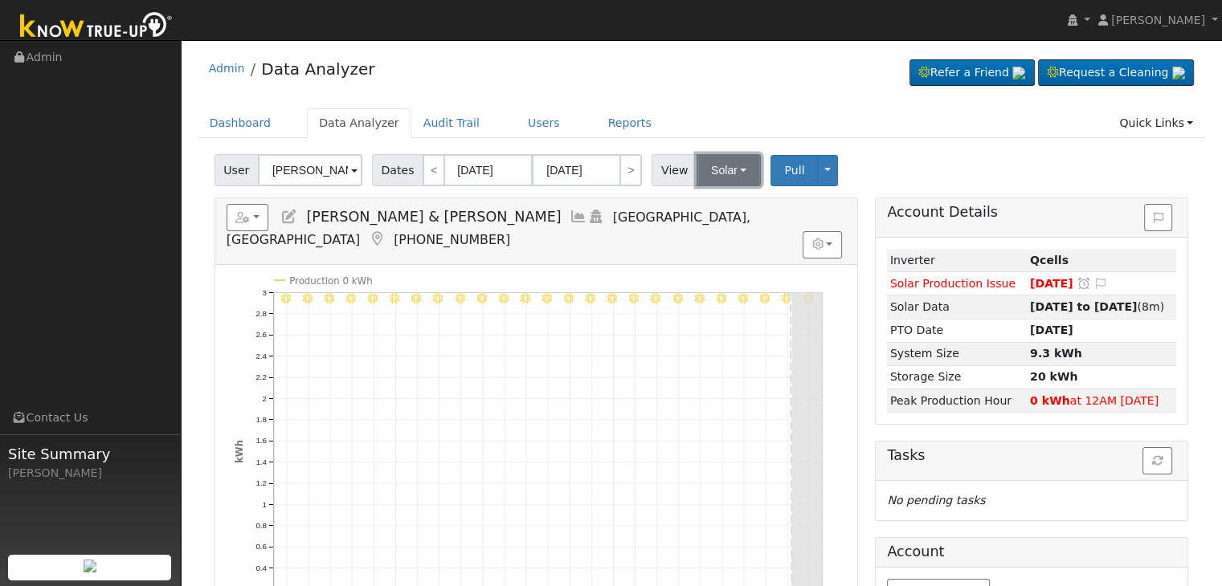
drag, startPoint x: 721, startPoint y: 163, endPoint x: 725, endPoint y: 176, distance: 13.2
click at [721, 163] on button "Solar" at bounding box center [728, 170] width 64 height 32
click at [712, 204] on link "Utility" at bounding box center [749, 205] width 112 height 22
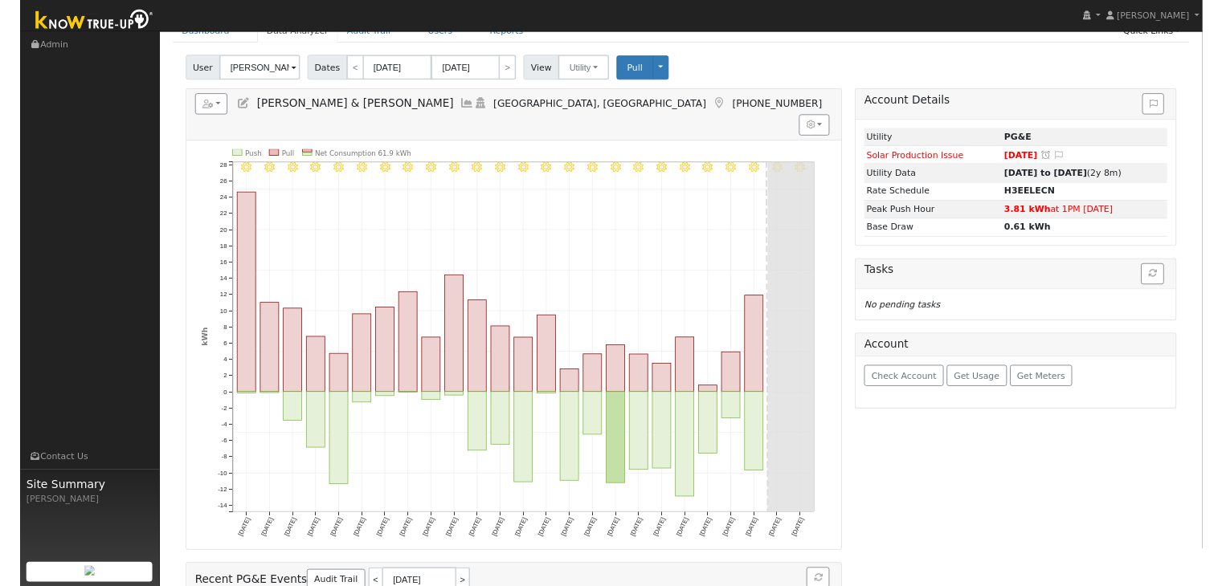
scroll to position [80, 0]
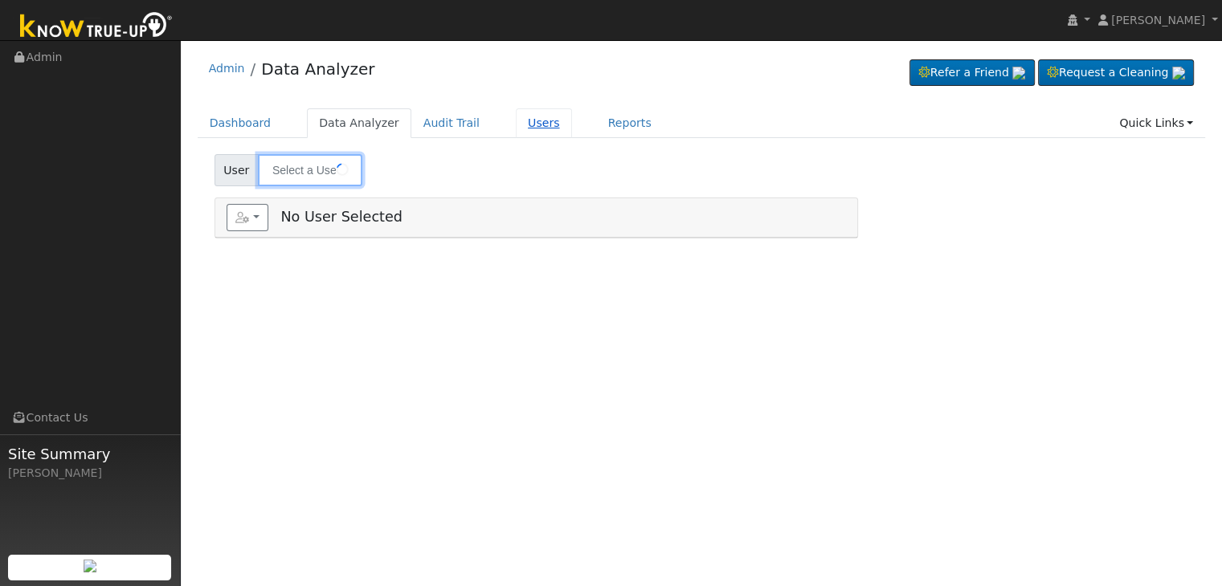
type input "[PERSON_NAME]"
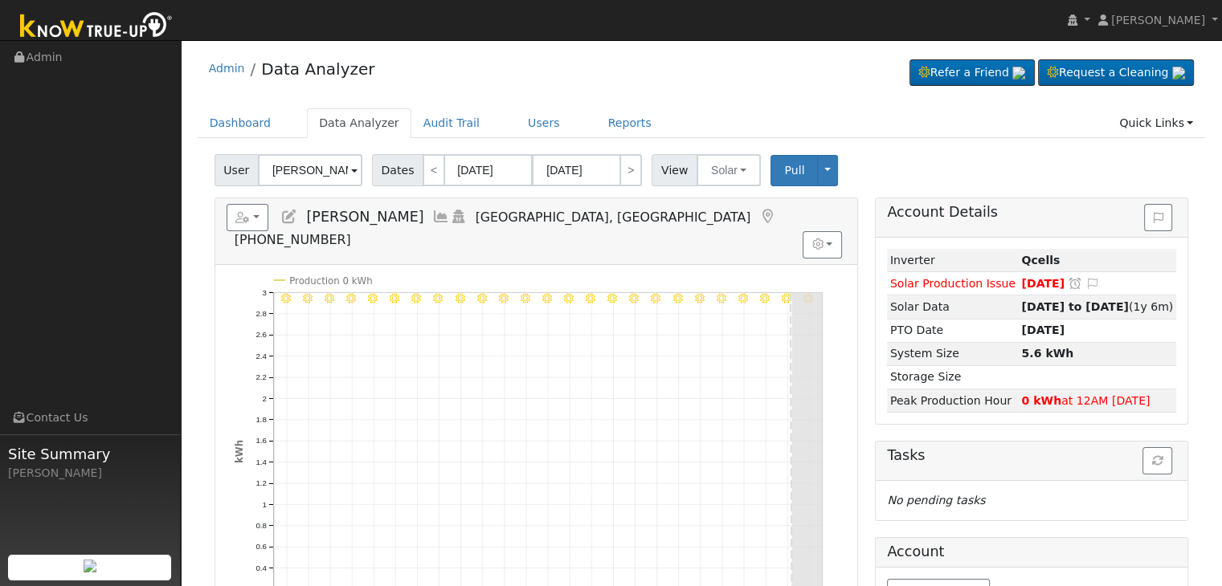
click at [758, 216] on icon at bounding box center [767, 217] width 18 height 14
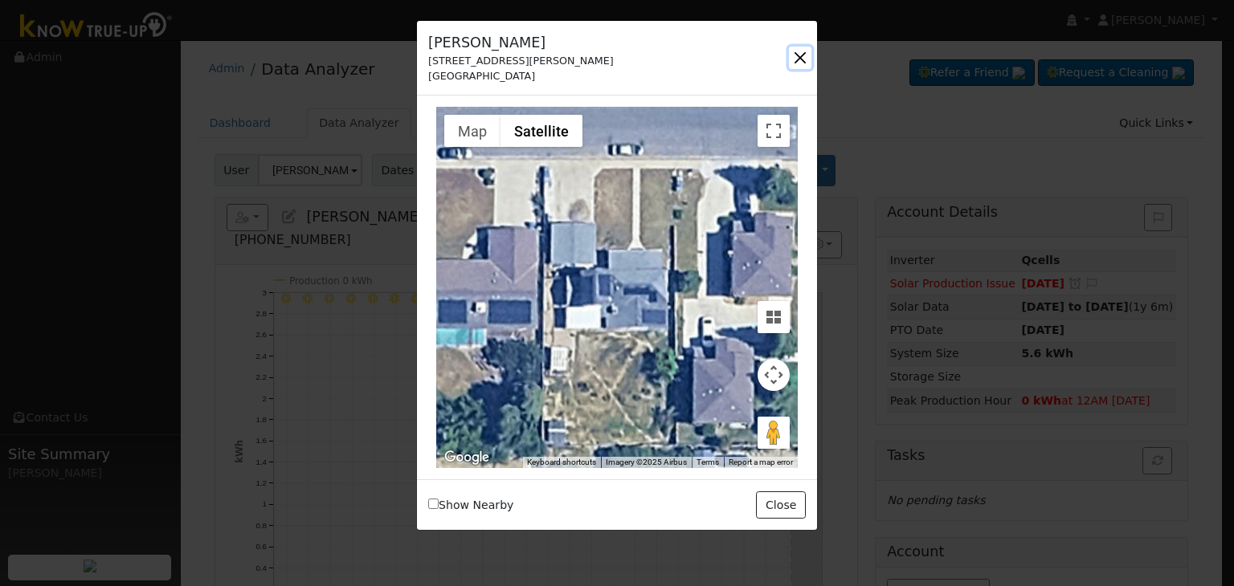
click at [794, 47] on button "button" at bounding box center [800, 58] width 22 height 22
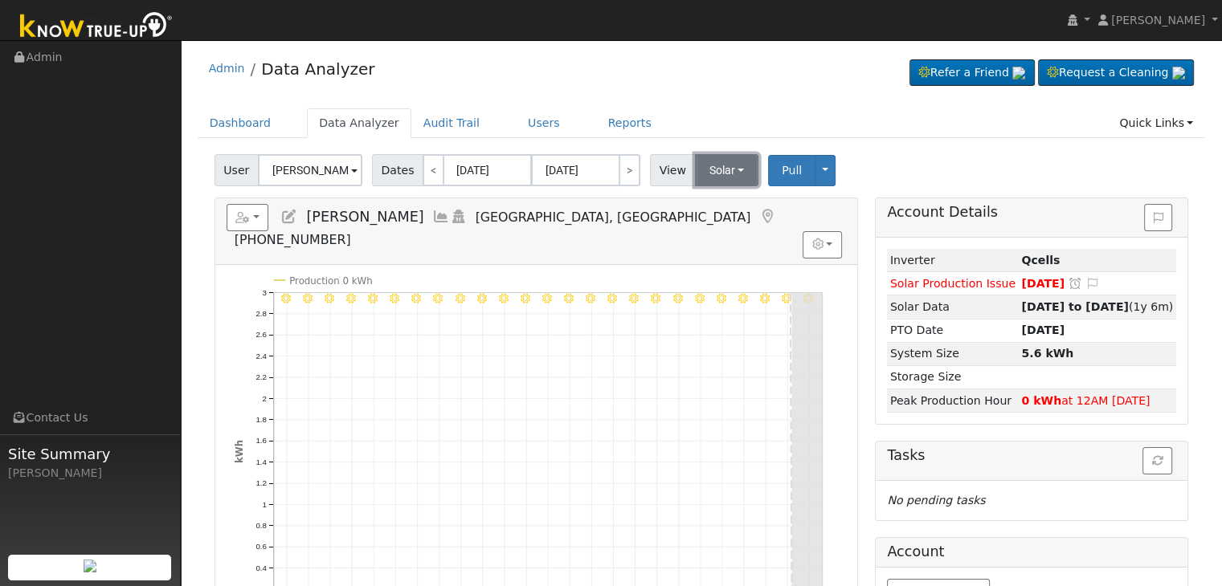
click at [720, 178] on button "Solar" at bounding box center [727, 170] width 64 height 32
click at [720, 207] on link "Utility" at bounding box center [748, 205] width 112 height 22
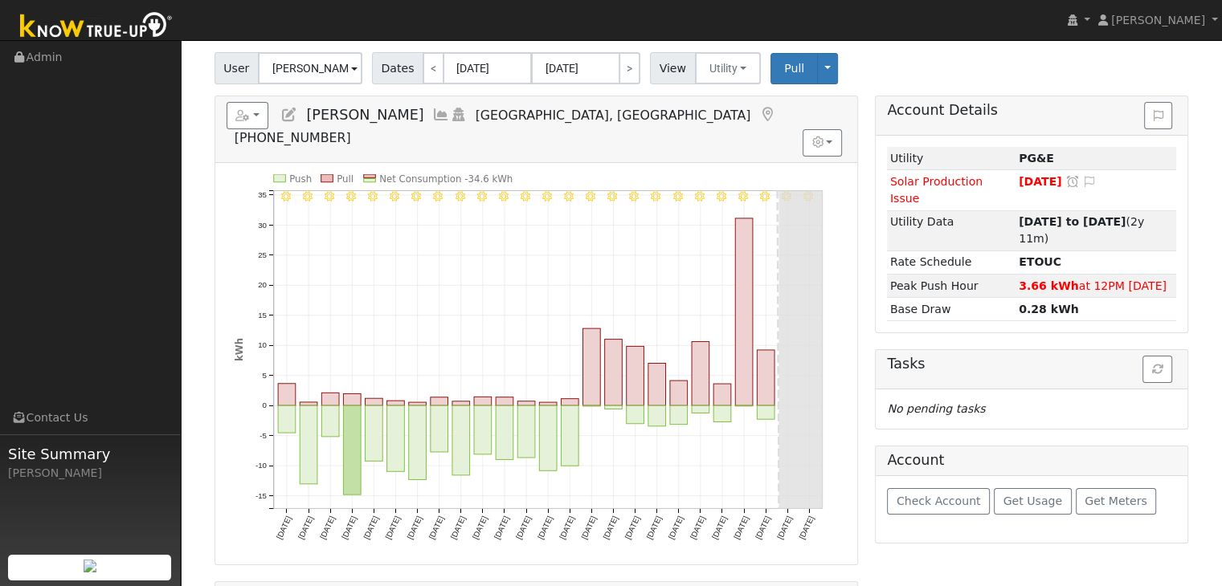
scroll to position [161, 0]
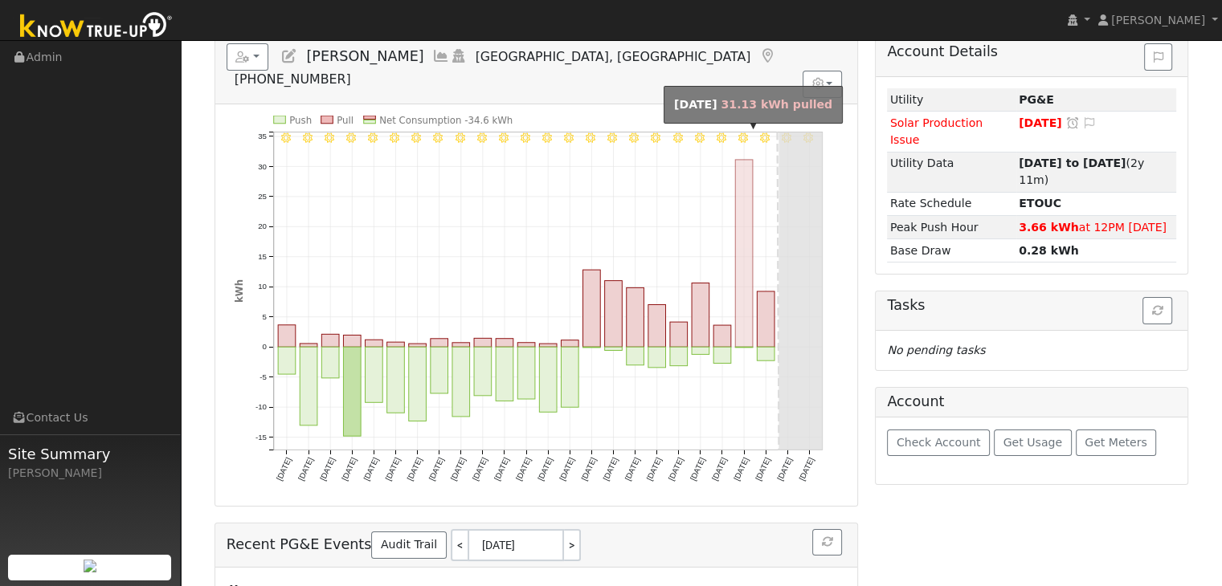
click at [741, 261] on rect "onclick=""" at bounding box center [744, 253] width 18 height 187
type input "09/14/2025"
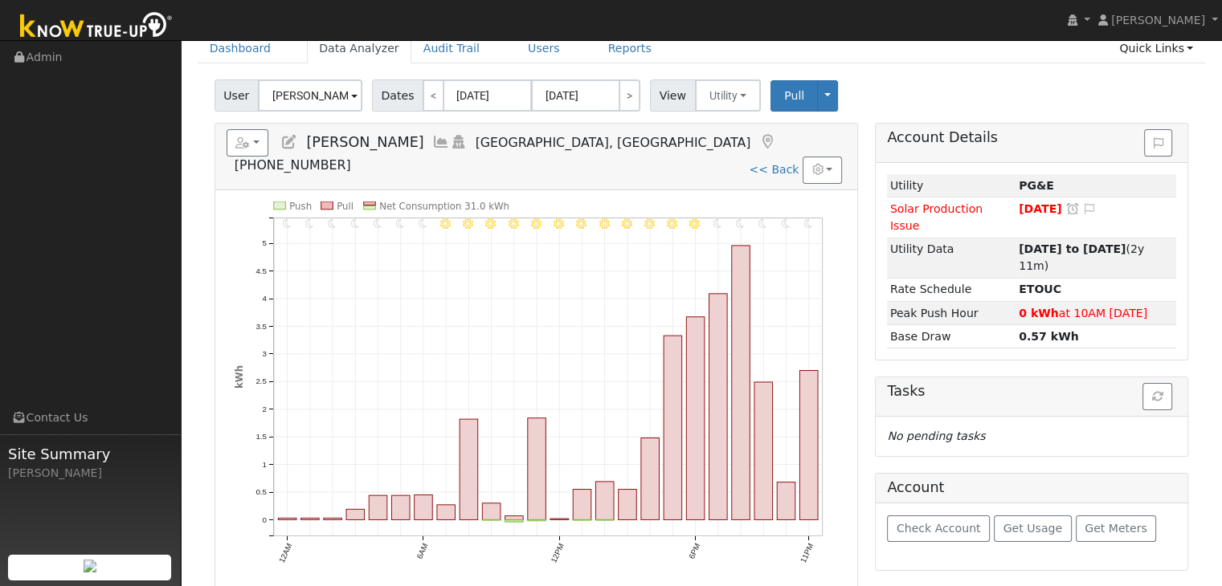
scroll to position [80, 0]
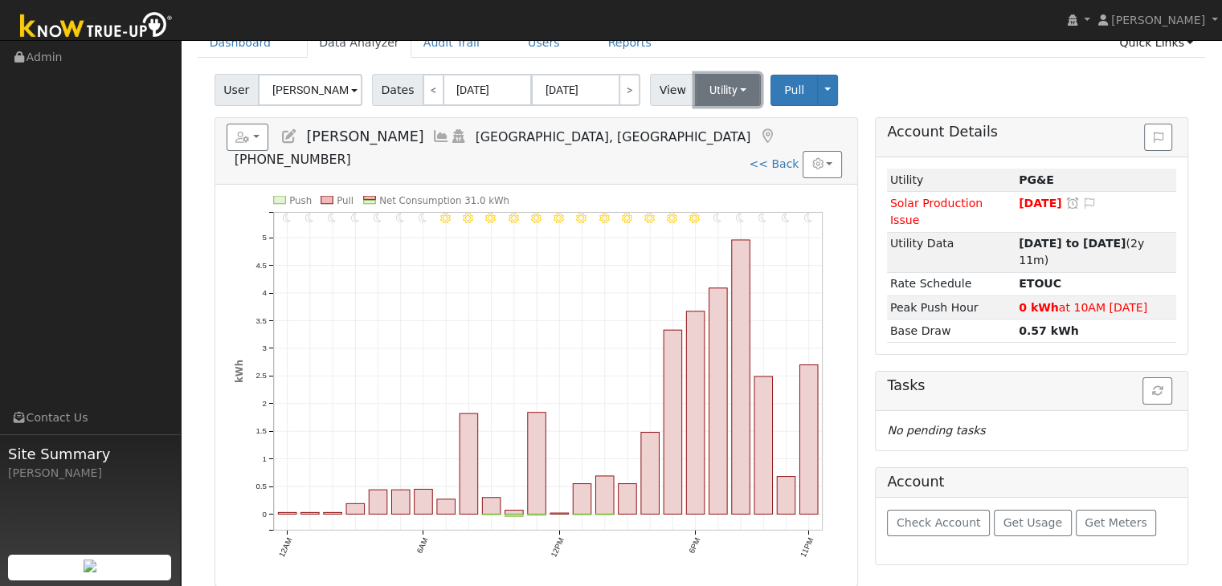
click at [722, 88] on button "Utility" at bounding box center [728, 90] width 67 height 32
click at [588, 196] on icon "11PM - Clear 10PM - Clear 9PM - Clear 8PM - Clear 7PM - Clear 6PM - Clear 5PM -…" at bounding box center [536, 391] width 603 height 390
click at [781, 157] on link "<< Back" at bounding box center [774, 163] width 50 height 13
type input "[DATE]"
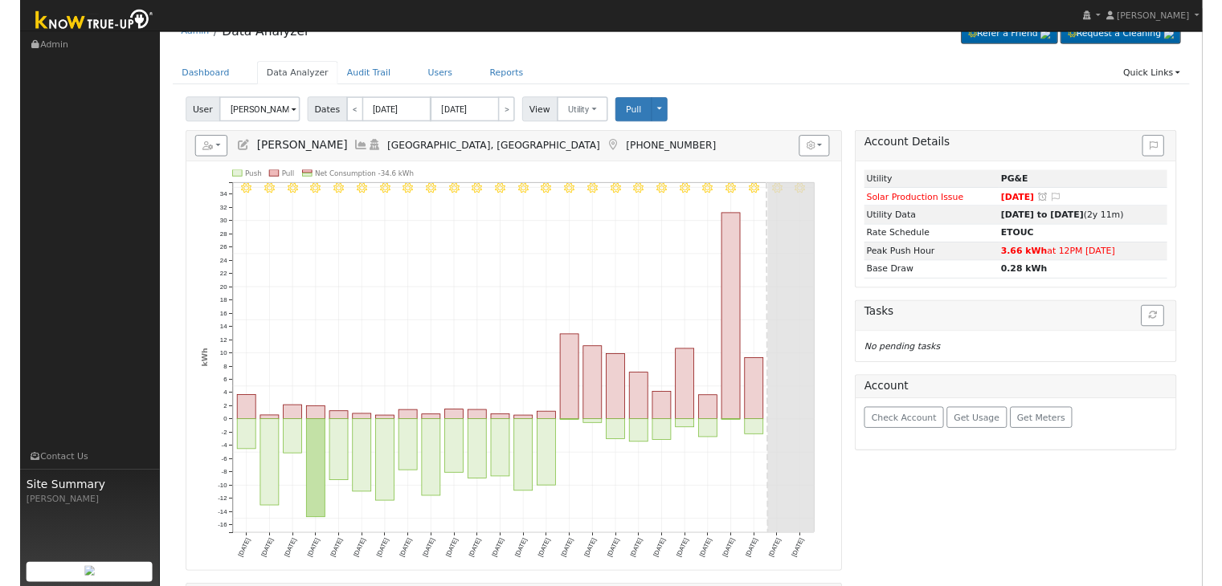
scroll to position [80, 0]
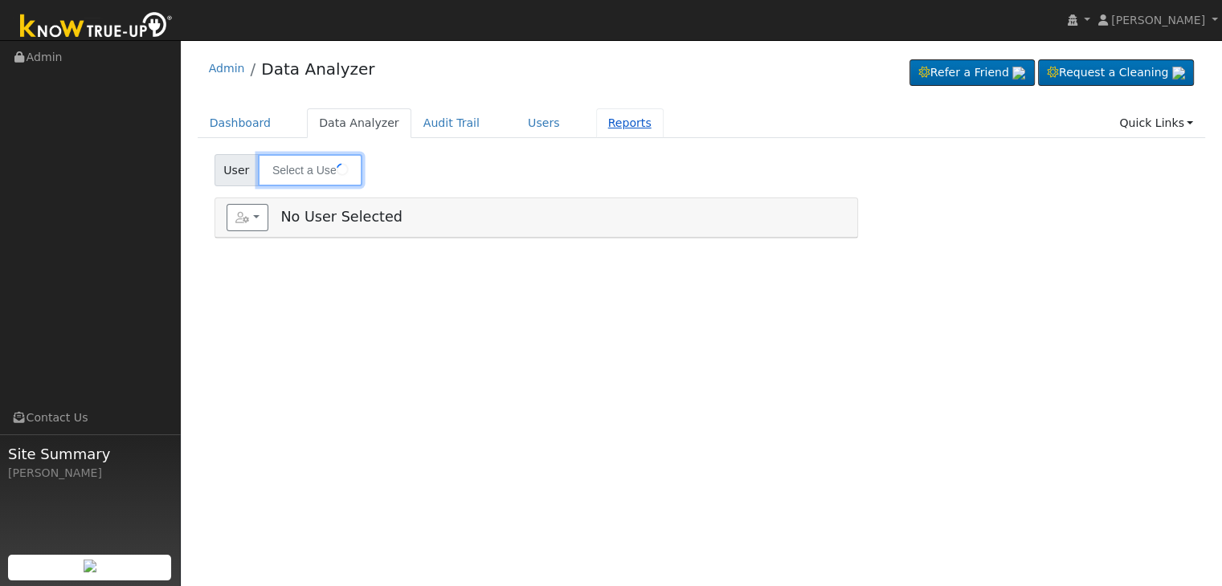
type input "[PERSON_NAME]"
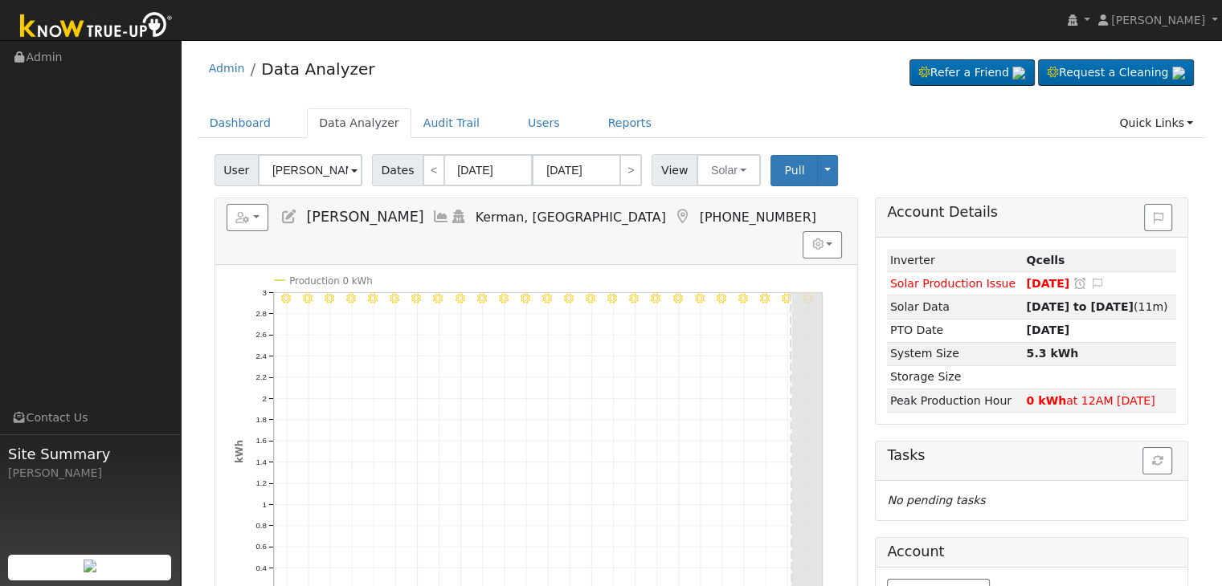
click at [674, 216] on icon at bounding box center [683, 217] width 18 height 14
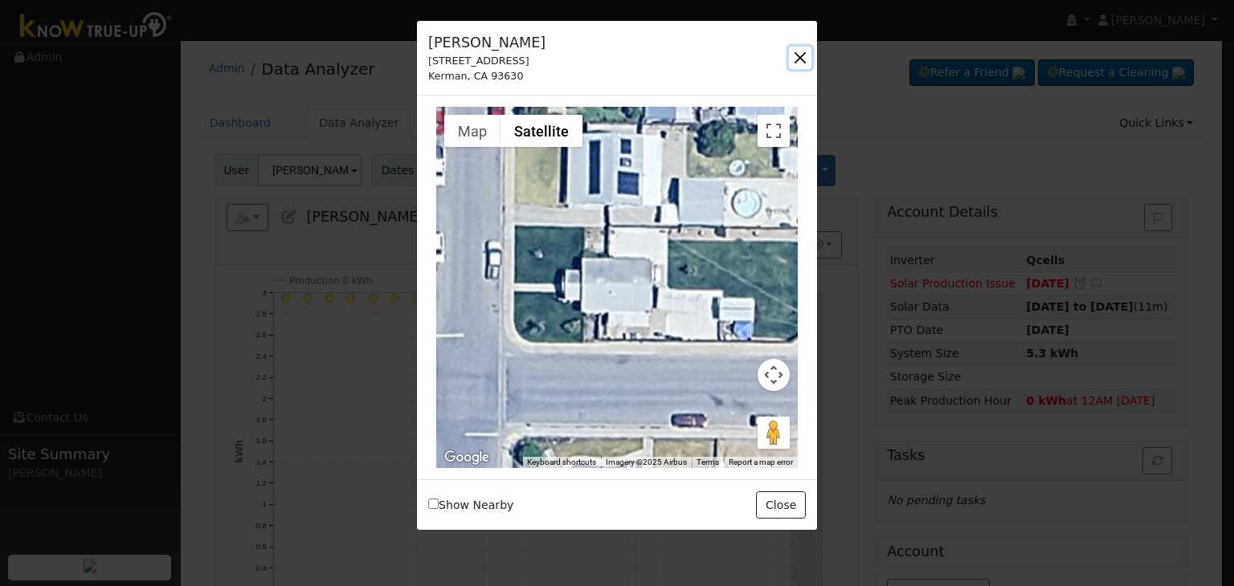
click at [798, 61] on button "button" at bounding box center [800, 58] width 22 height 22
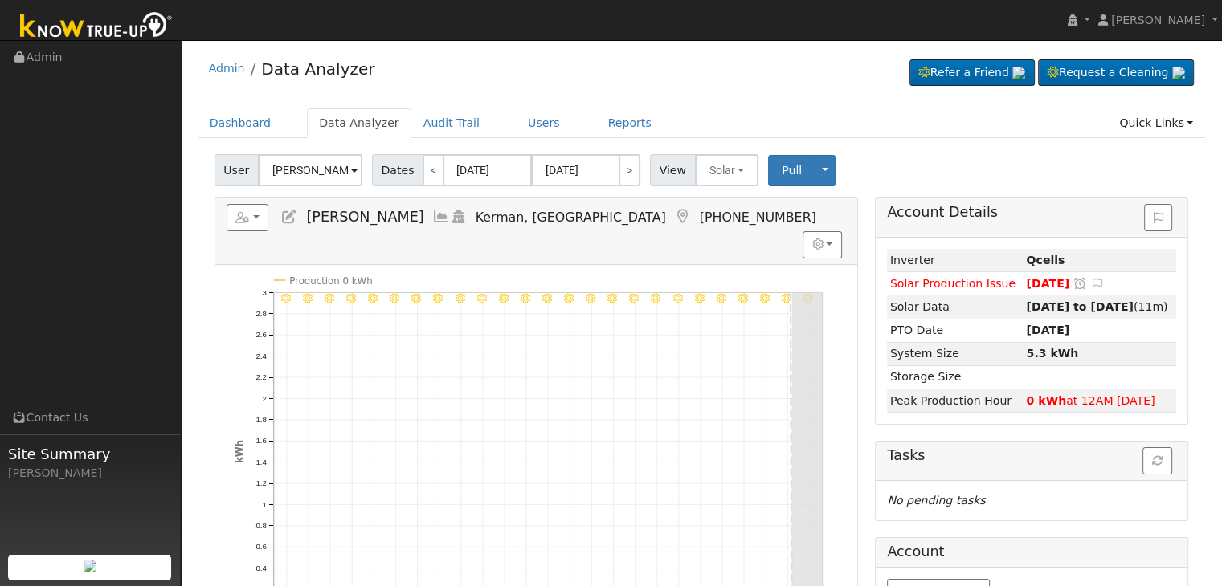
click at [674, 213] on icon at bounding box center [683, 217] width 18 height 14
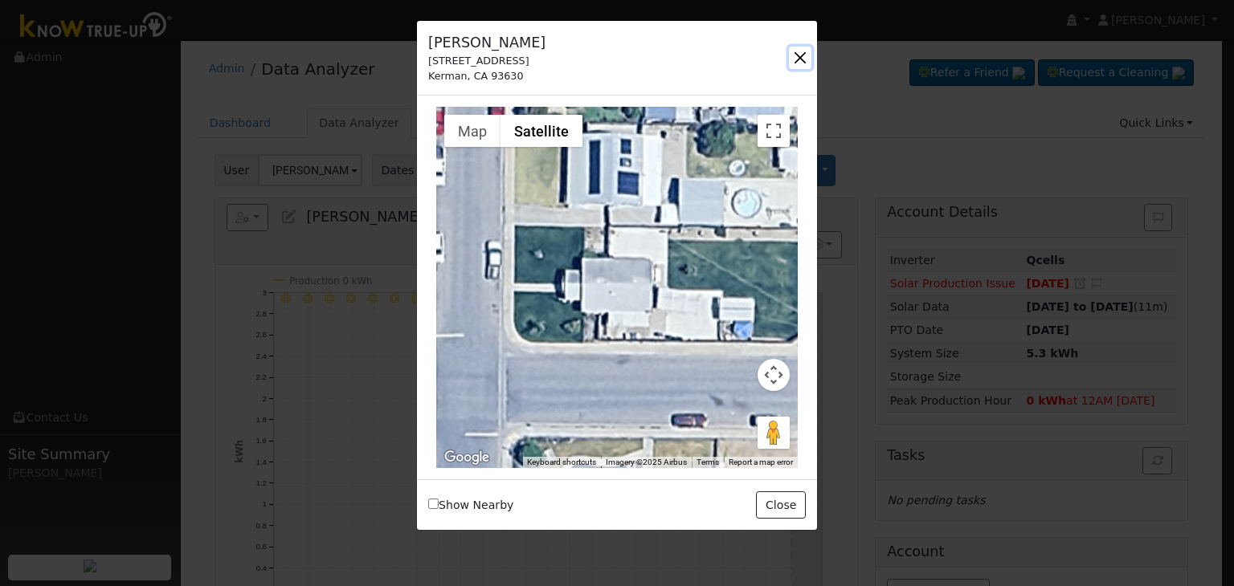
click at [802, 56] on button "button" at bounding box center [800, 58] width 22 height 22
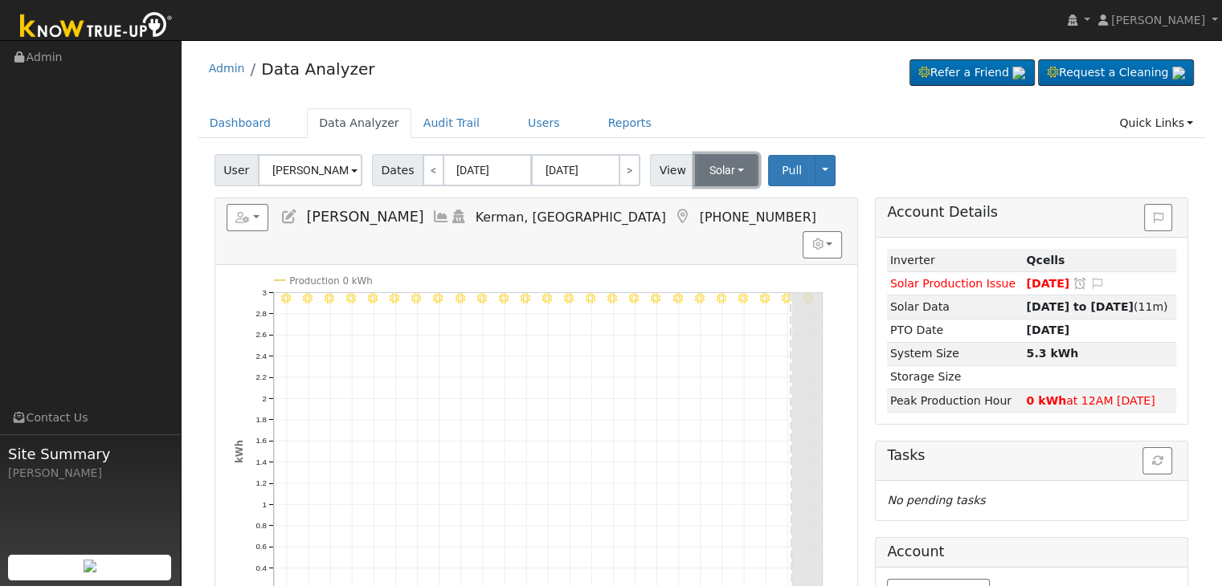
click at [719, 174] on button "Solar" at bounding box center [727, 170] width 64 height 32
click at [715, 200] on link "Utility" at bounding box center [748, 205] width 112 height 22
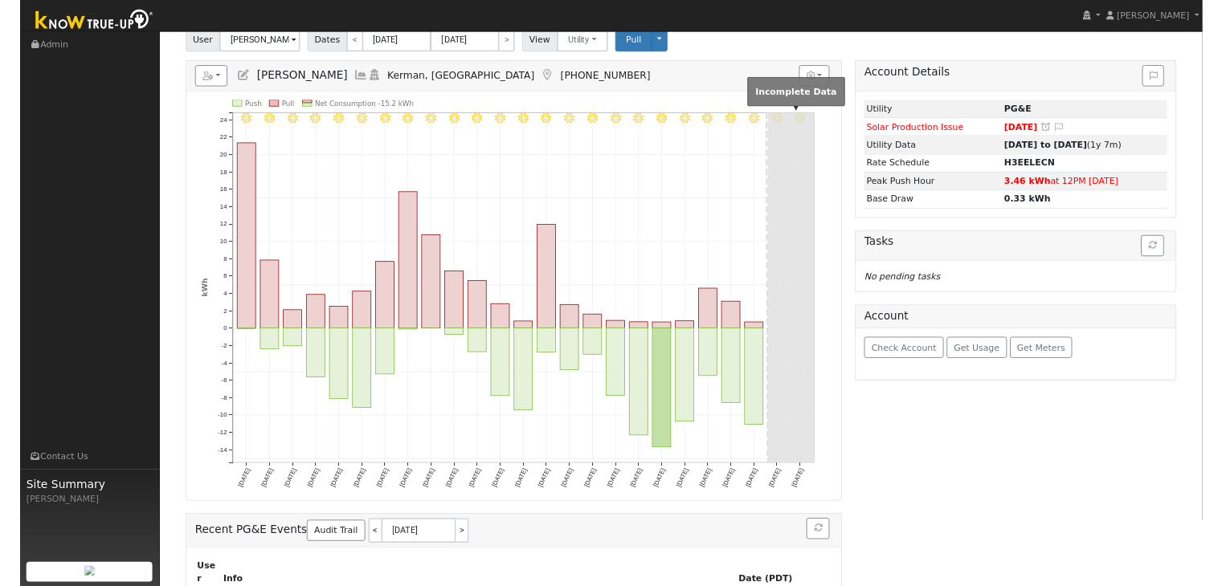
scroll to position [161, 0]
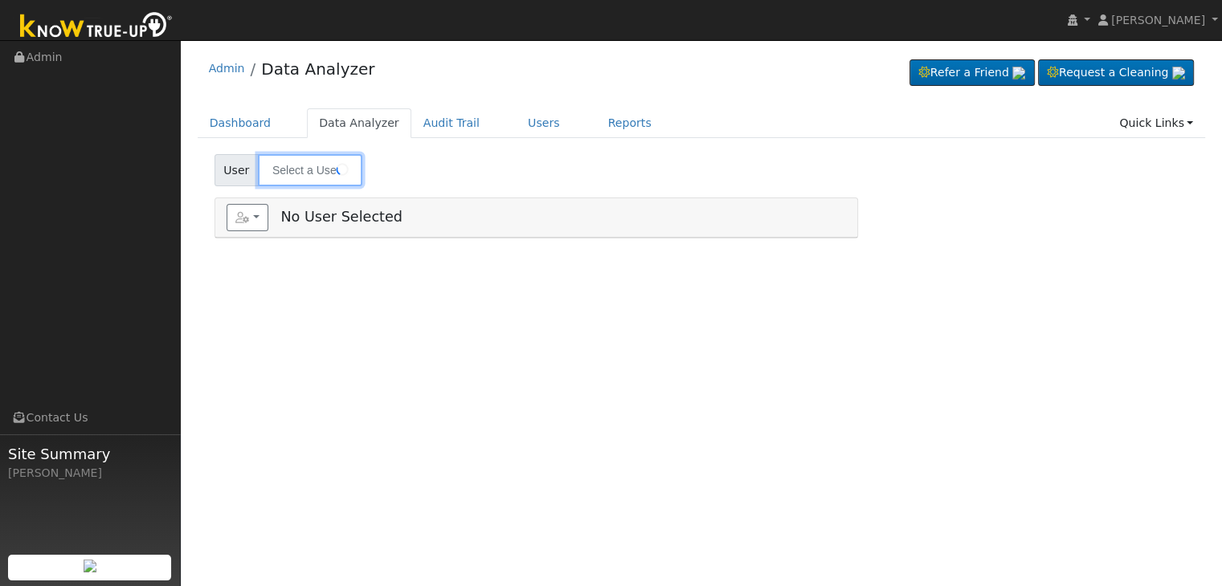
type input "[PERSON_NAME]"
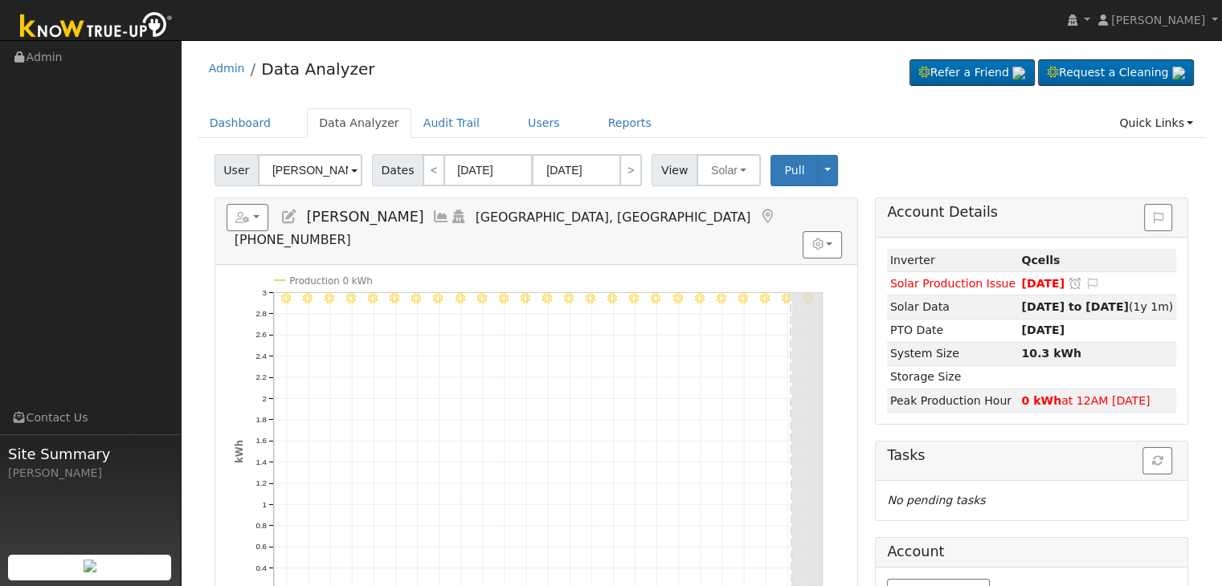
click at [758, 216] on icon at bounding box center [767, 217] width 18 height 14
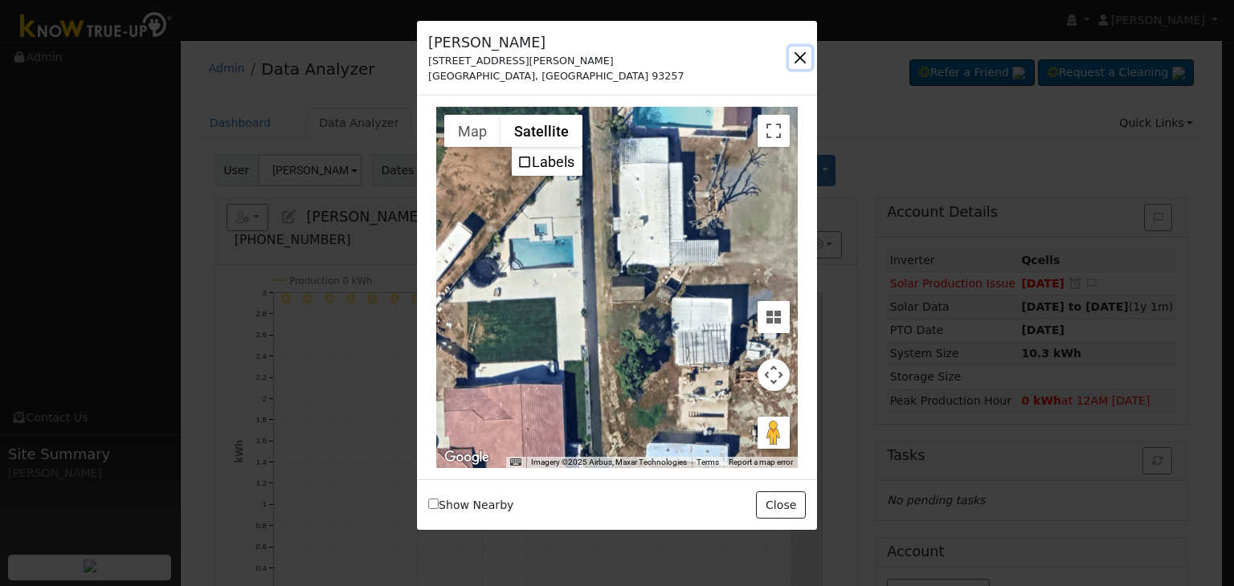
click at [793, 56] on button "button" at bounding box center [800, 58] width 22 height 22
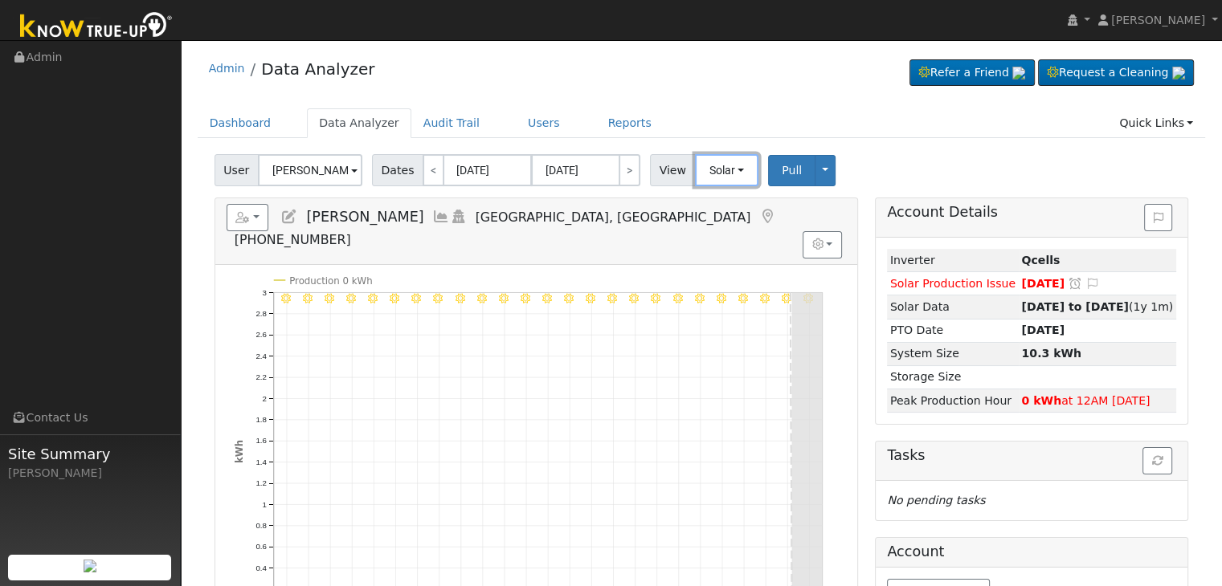
drag, startPoint x: 713, startPoint y: 165, endPoint x: 720, endPoint y: 210, distance: 46.4
click at [712, 165] on button "Solar" at bounding box center [727, 170] width 64 height 32
click at [705, 206] on link "Utility" at bounding box center [748, 205] width 112 height 22
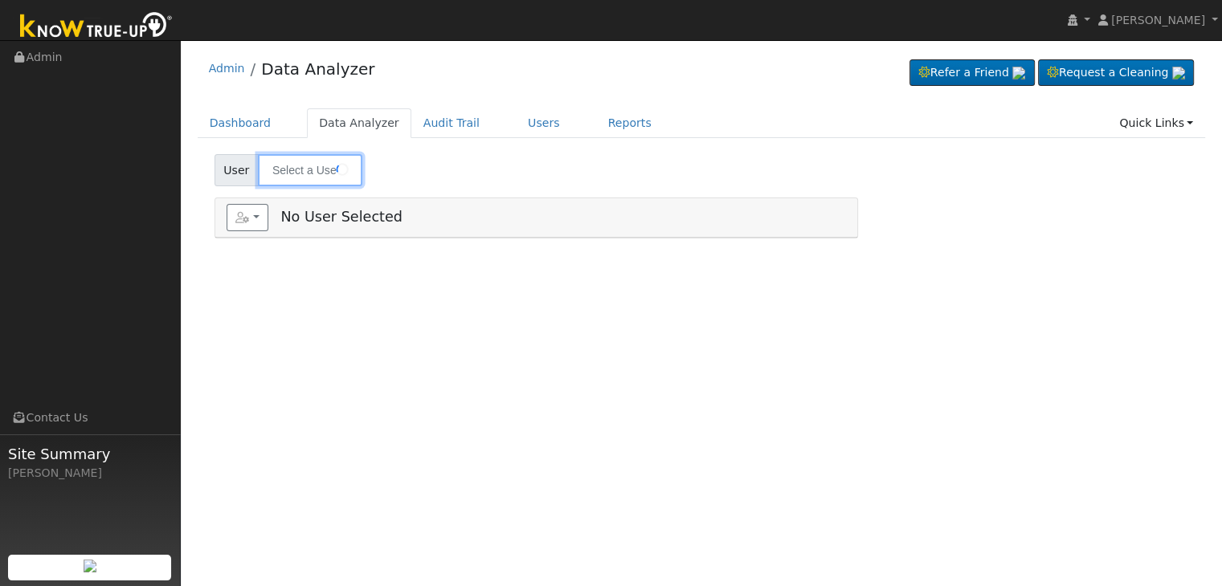
type input "[PERSON_NAME]"
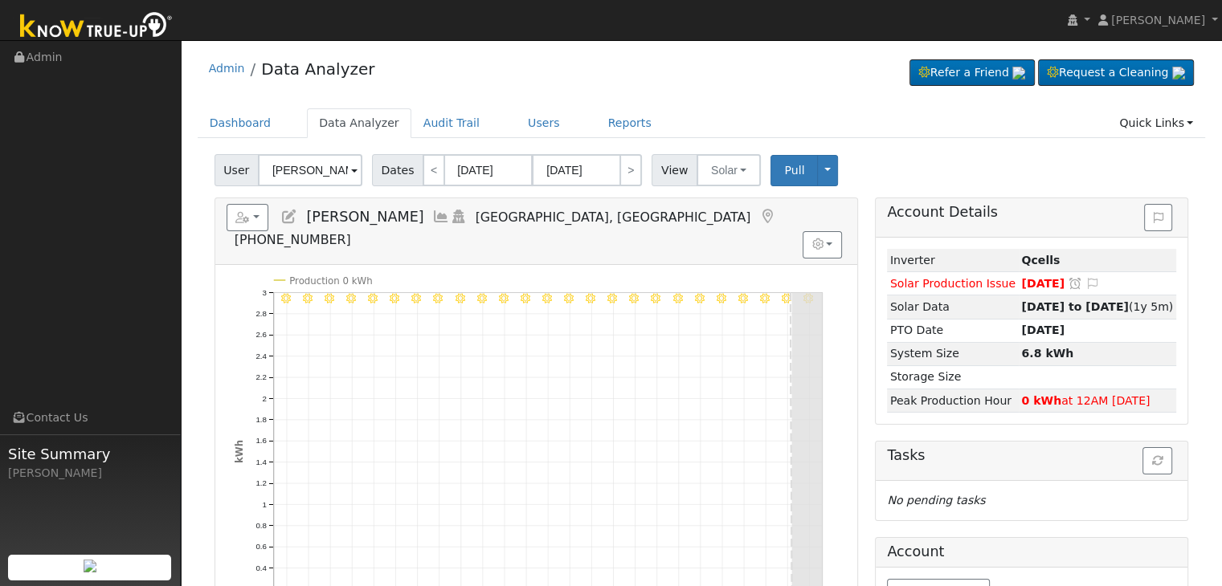
click at [758, 213] on icon at bounding box center [767, 217] width 18 height 14
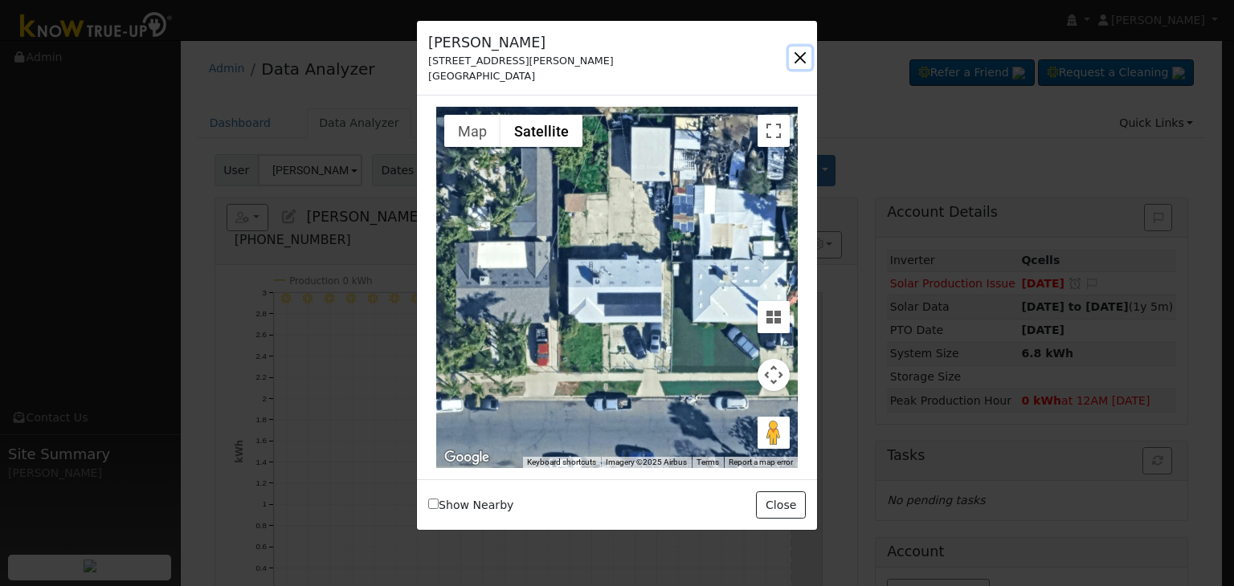
click at [803, 59] on button "button" at bounding box center [800, 58] width 22 height 22
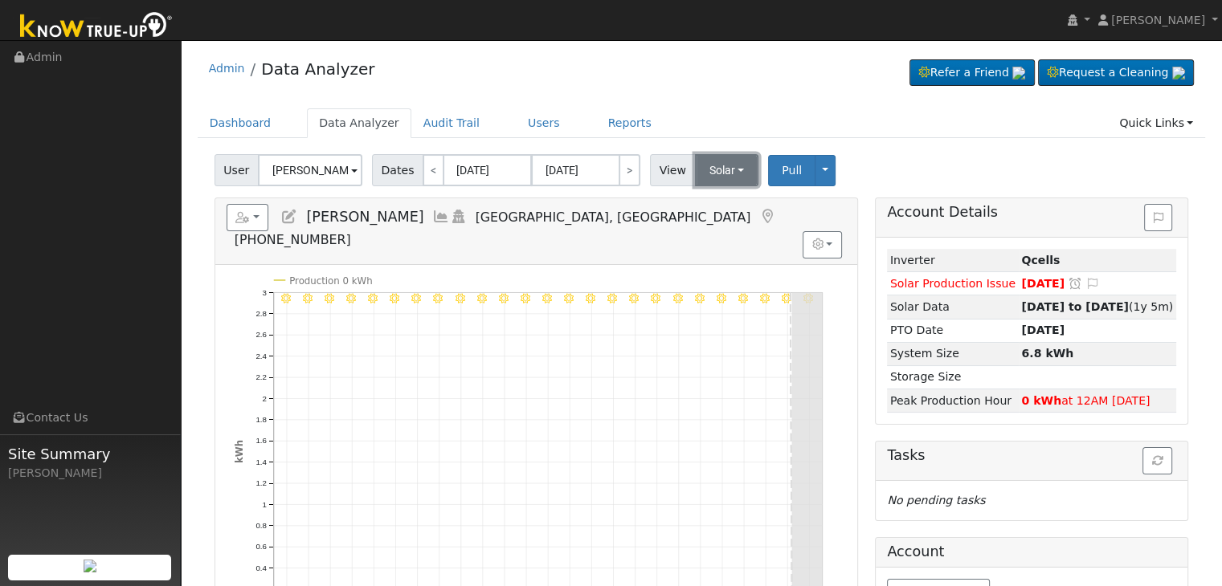
click at [727, 171] on button "Solar" at bounding box center [727, 170] width 64 height 32
click at [715, 203] on link "Utility" at bounding box center [748, 205] width 112 height 22
